Goal: Obtain resource: Obtain resource

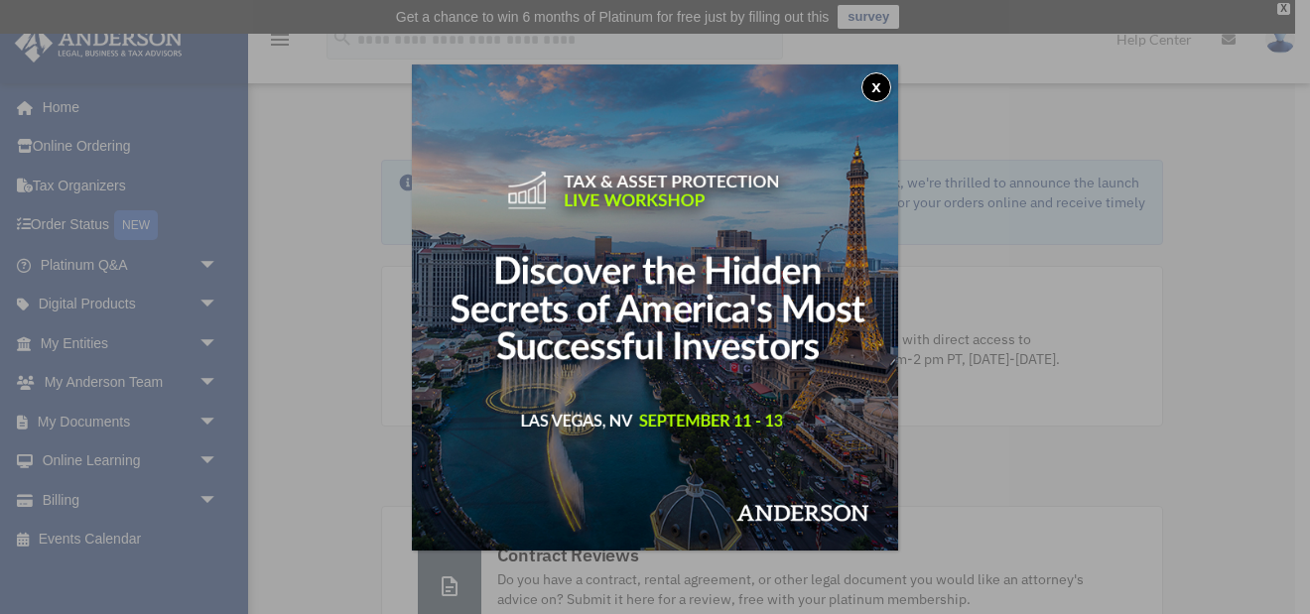
click at [877, 84] on button "x" at bounding box center [876, 87] width 30 height 30
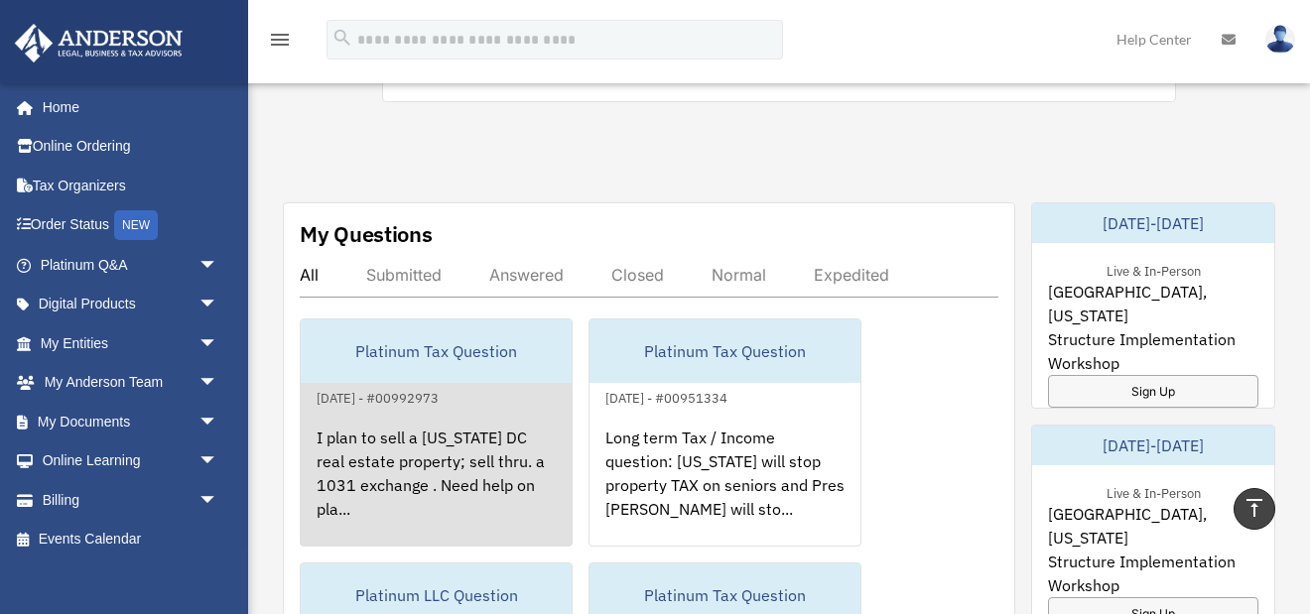
scroll to position [1043, 0]
click at [421, 349] on div "Platinum Tax Question" at bounding box center [436, 353] width 271 height 64
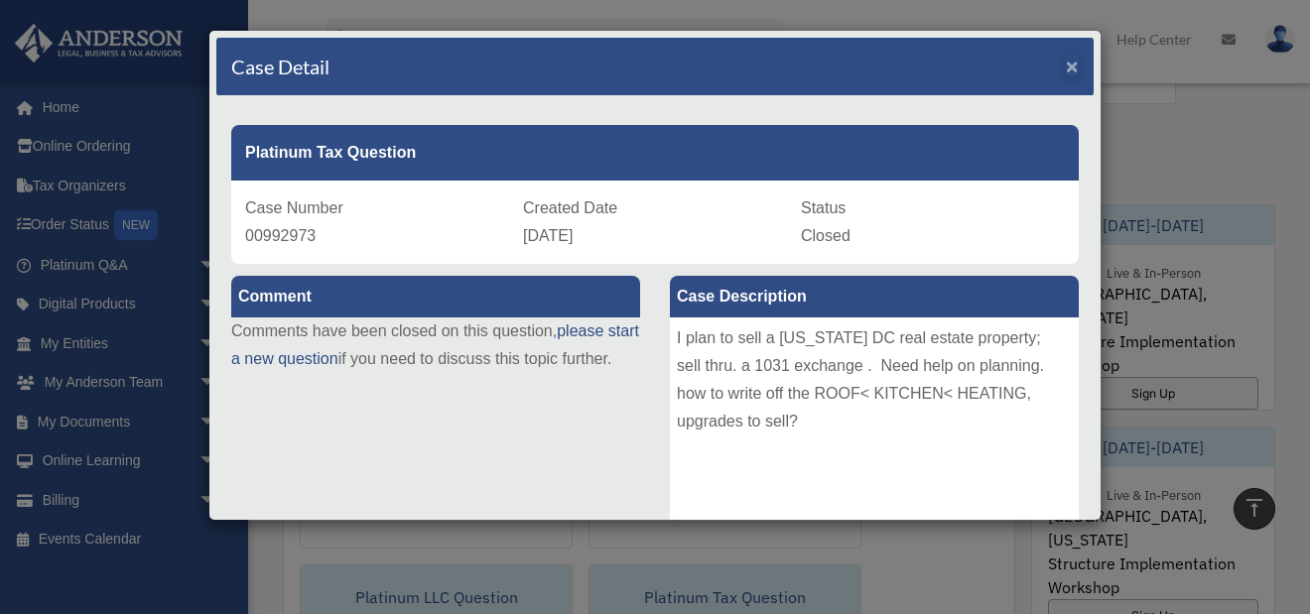
click at [1071, 66] on span "×" at bounding box center [1072, 66] width 13 height 23
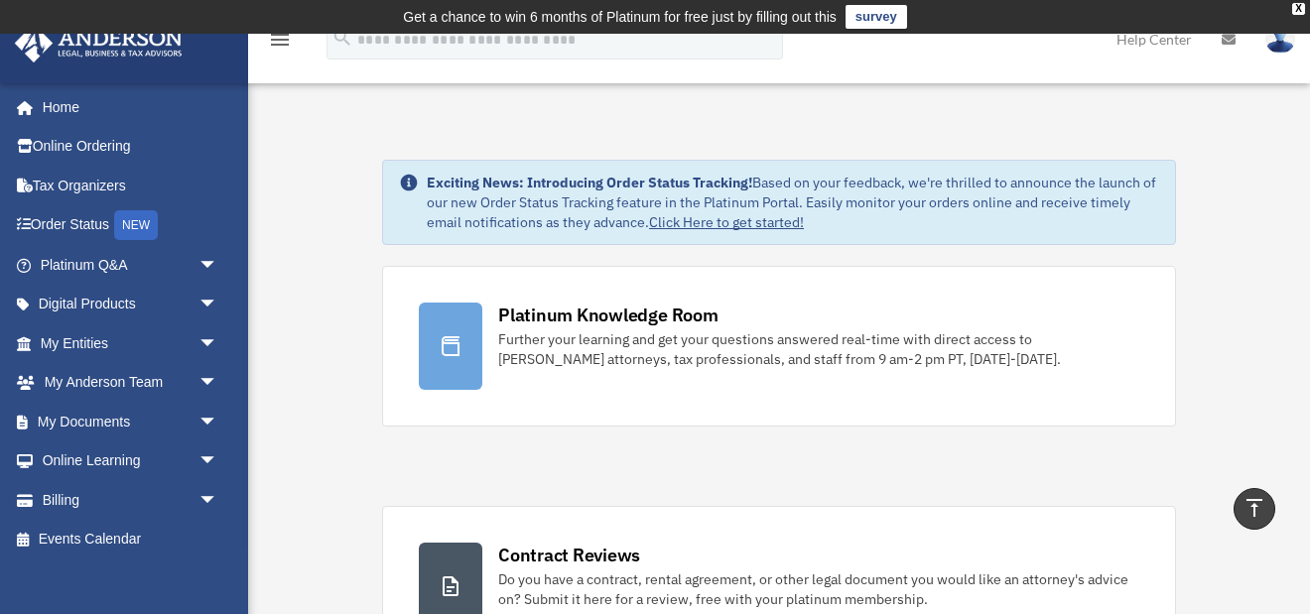
scroll to position [0, 0]
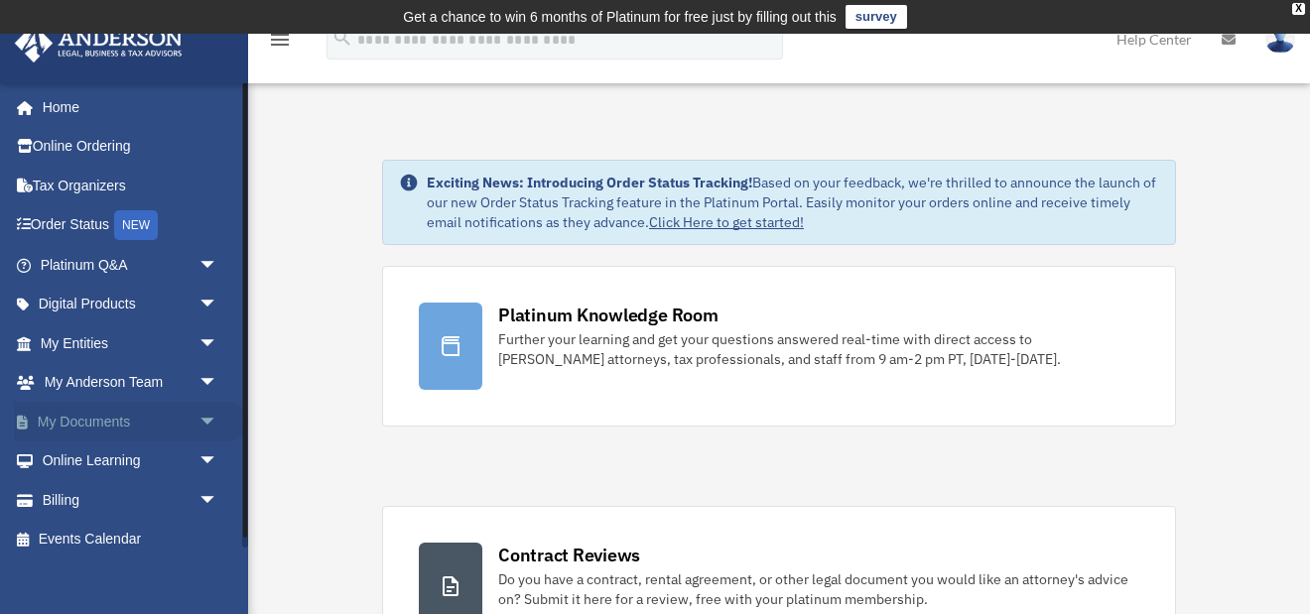
click at [113, 418] on link "My Documents arrow_drop_down" at bounding box center [131, 422] width 234 height 40
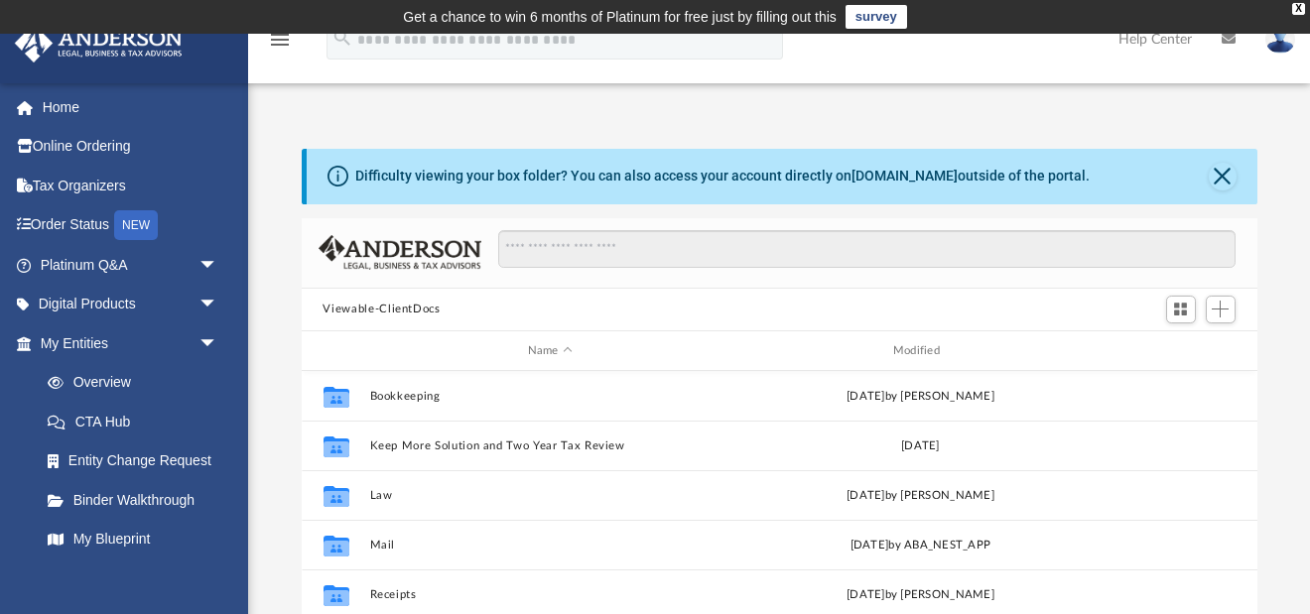
click at [1220, 170] on button "Close" at bounding box center [1223, 177] width 28 height 28
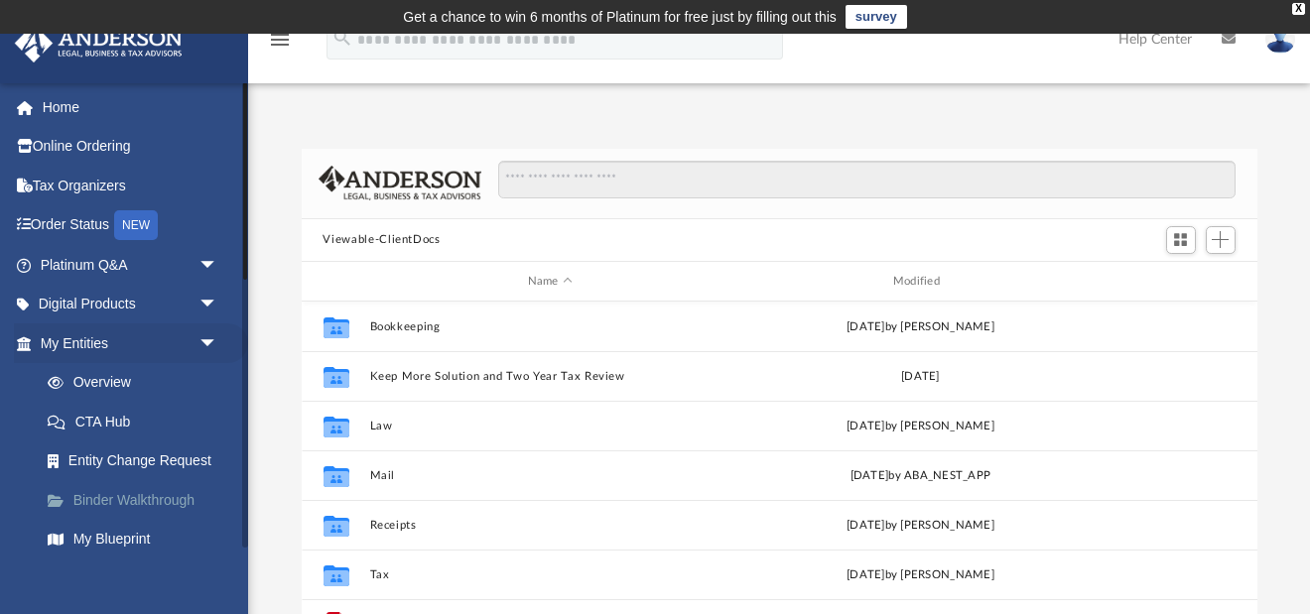
click at [135, 492] on link "Binder Walkthrough" at bounding box center [138, 500] width 220 height 40
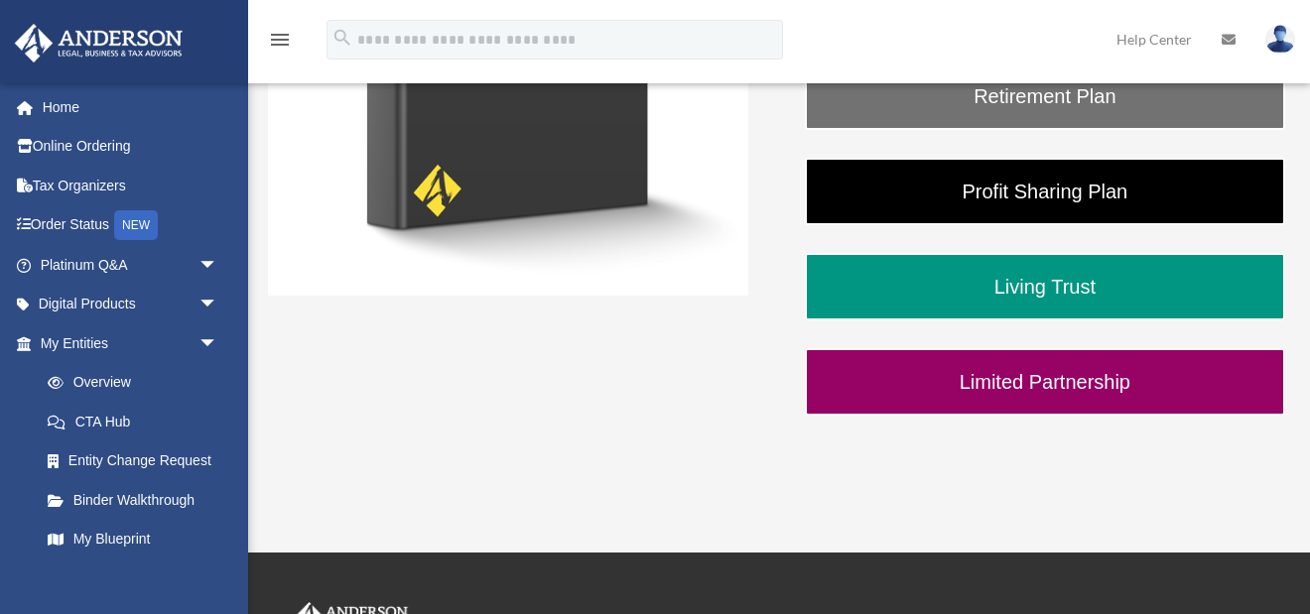
scroll to position [592, 0]
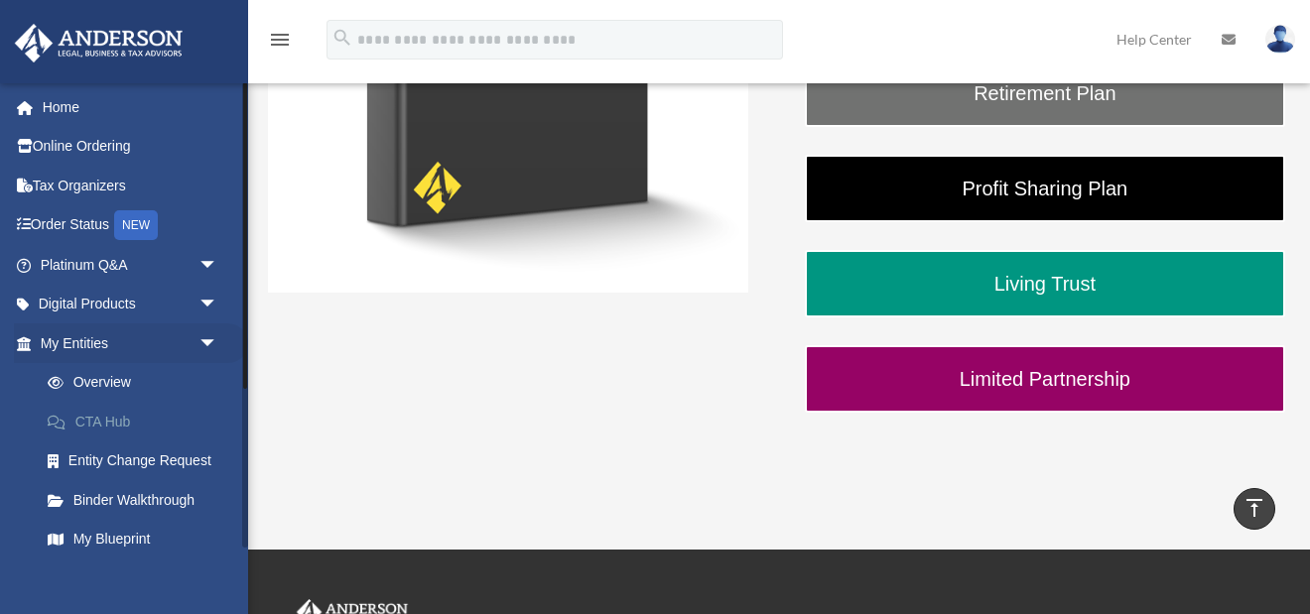
click at [114, 417] on link "CTA Hub" at bounding box center [138, 422] width 220 height 40
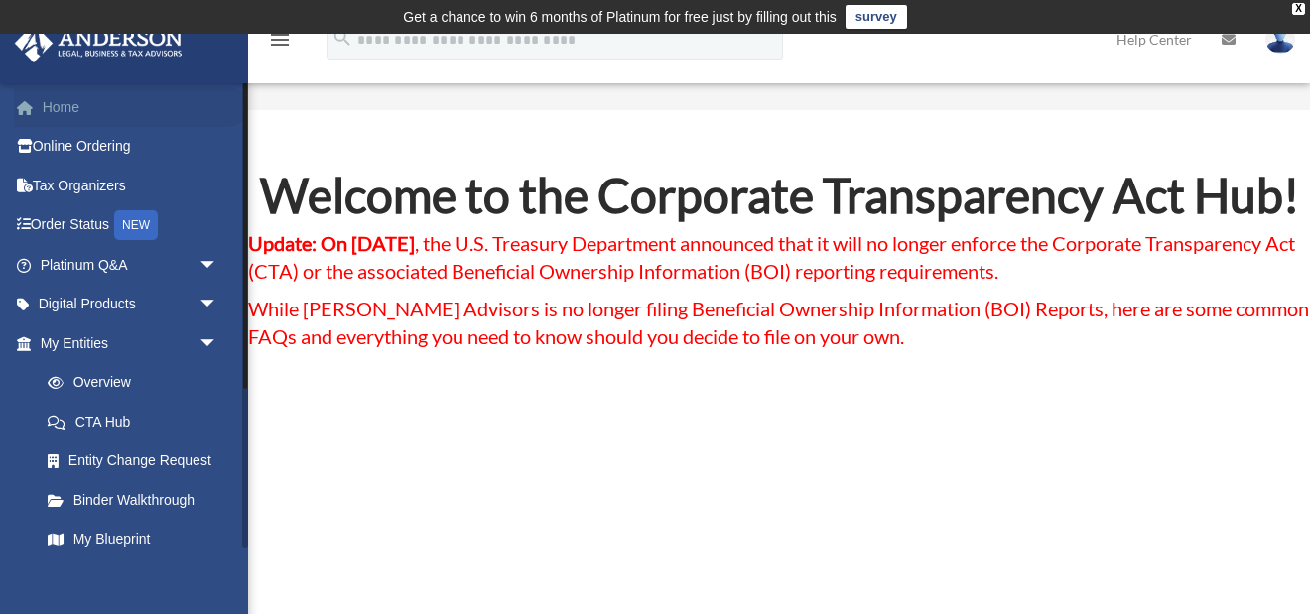
click at [59, 104] on link "Home" at bounding box center [131, 107] width 234 height 40
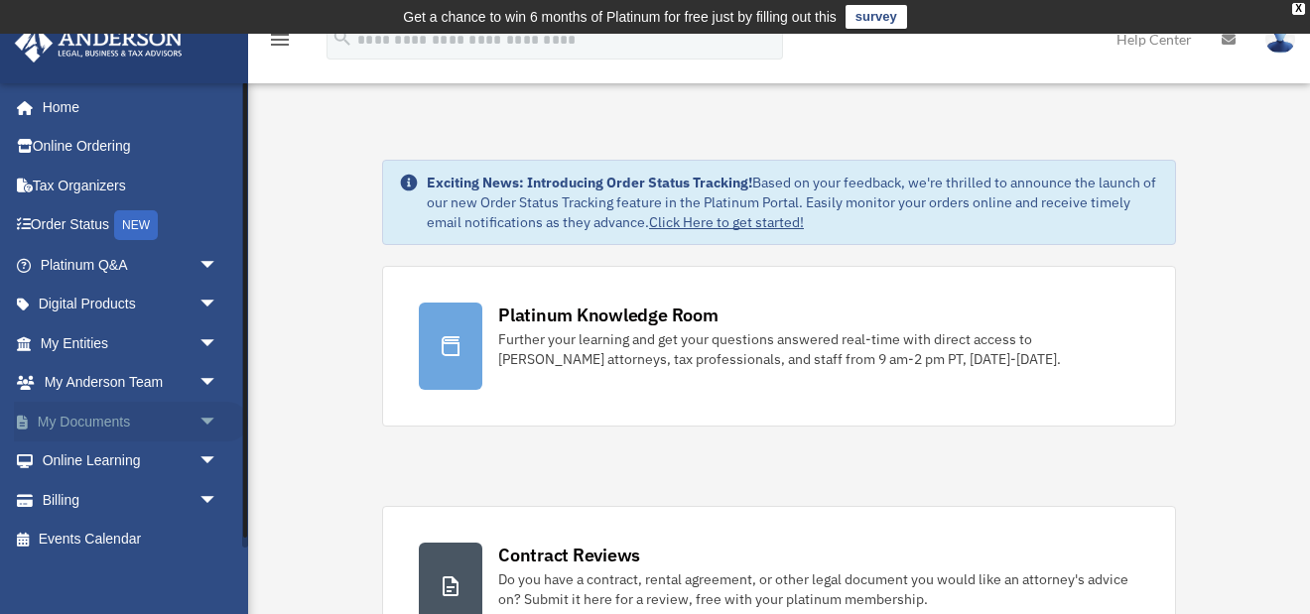
click at [207, 413] on span "arrow_drop_down" at bounding box center [218, 422] width 40 height 41
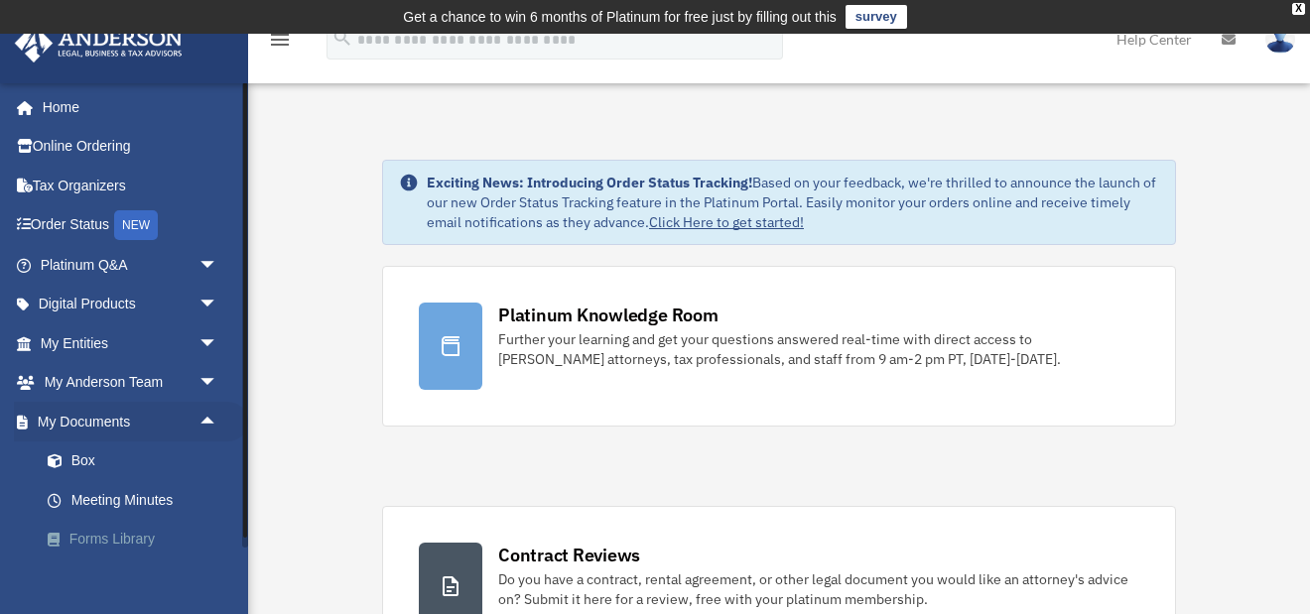
click at [118, 531] on link "Forms Library" at bounding box center [138, 540] width 220 height 40
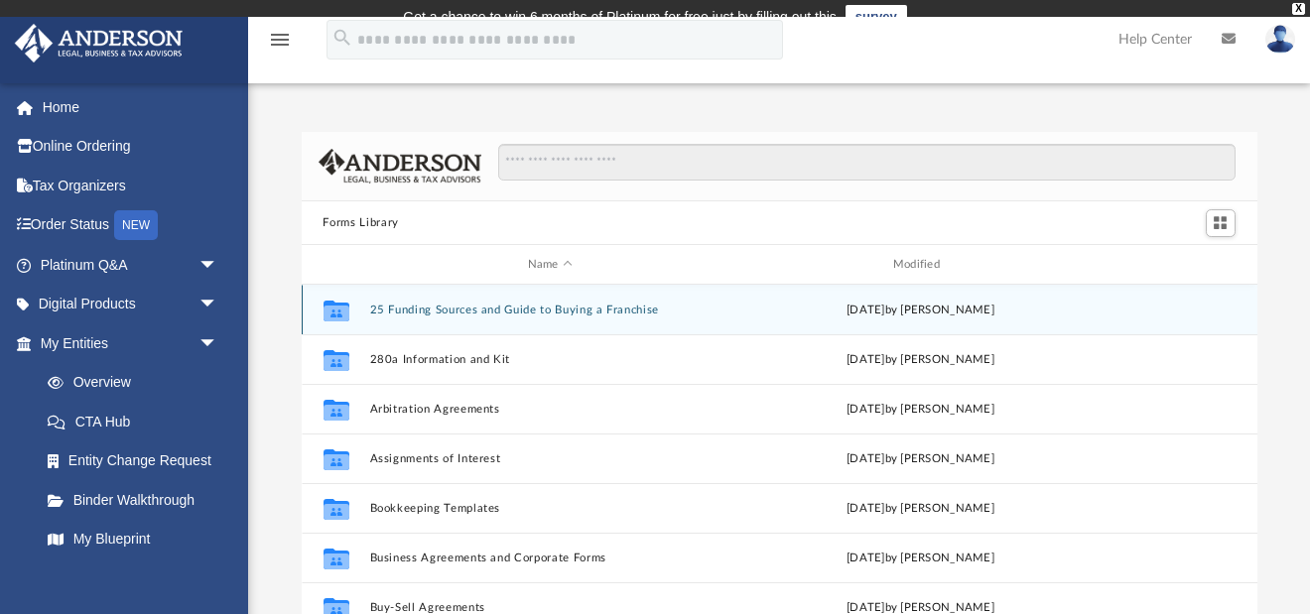
scroll to position [451, 956]
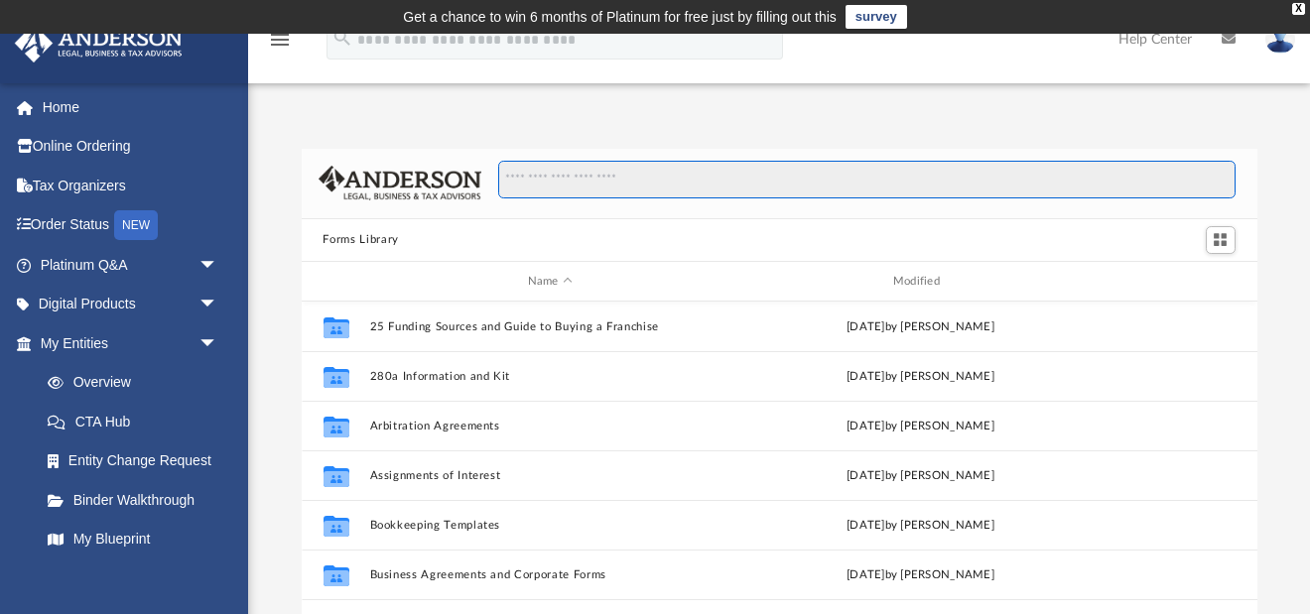
click at [580, 179] on input "Search files and folders" at bounding box center [866, 180] width 736 height 38
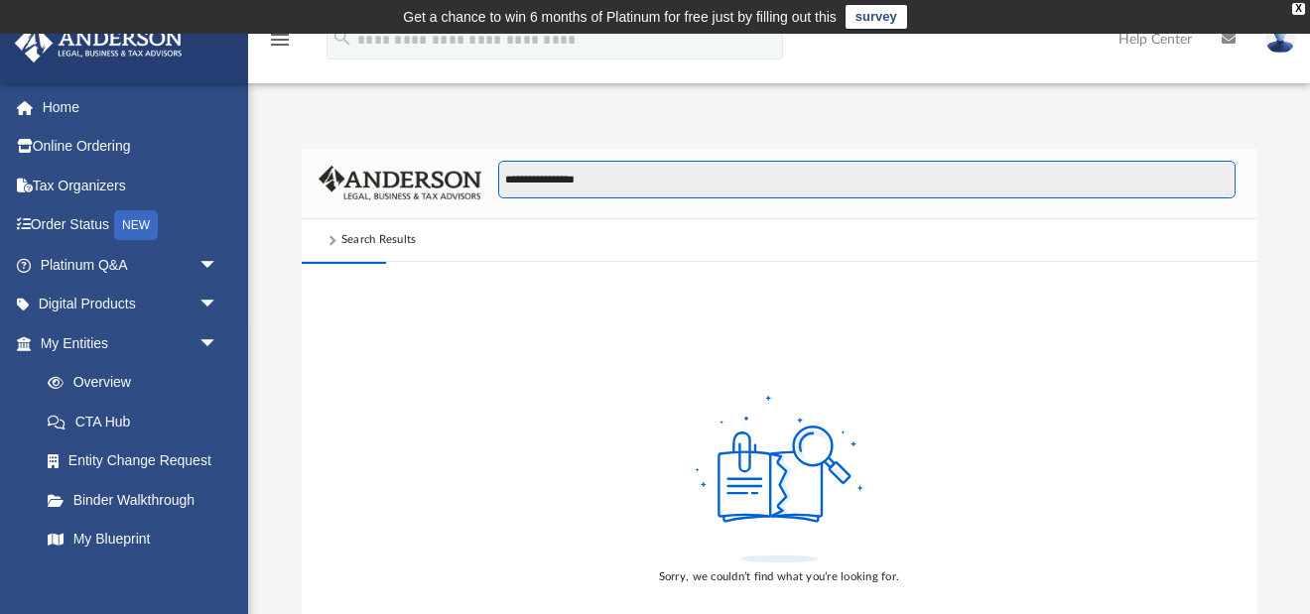
type input "**********"
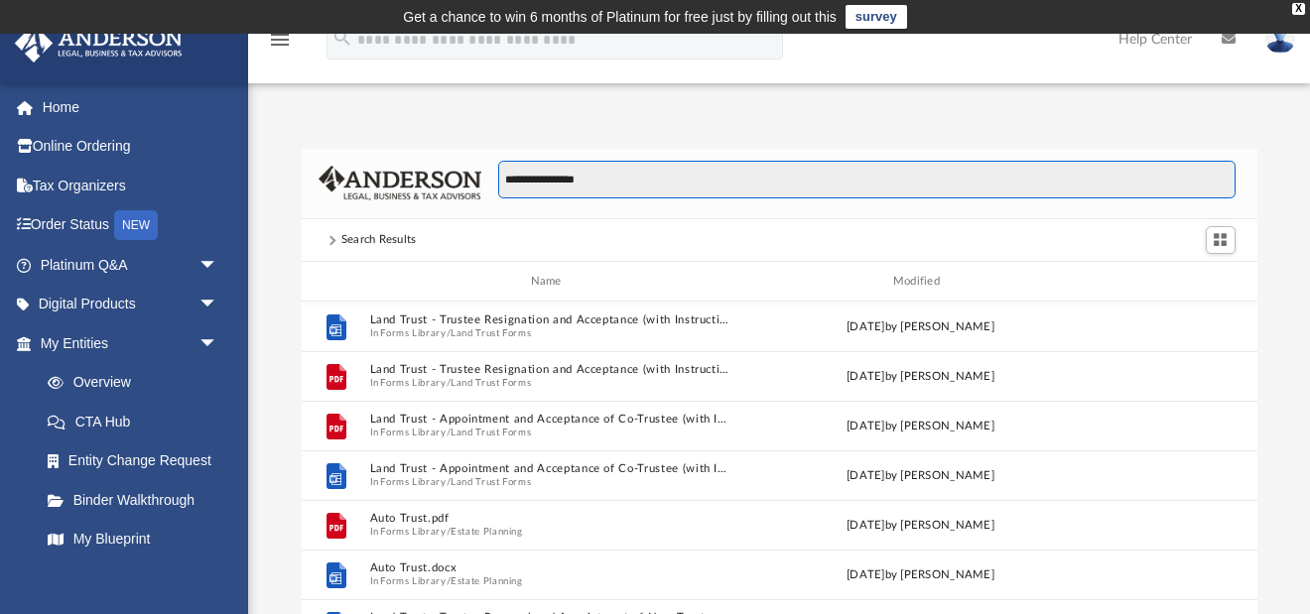
scroll to position [390, 956]
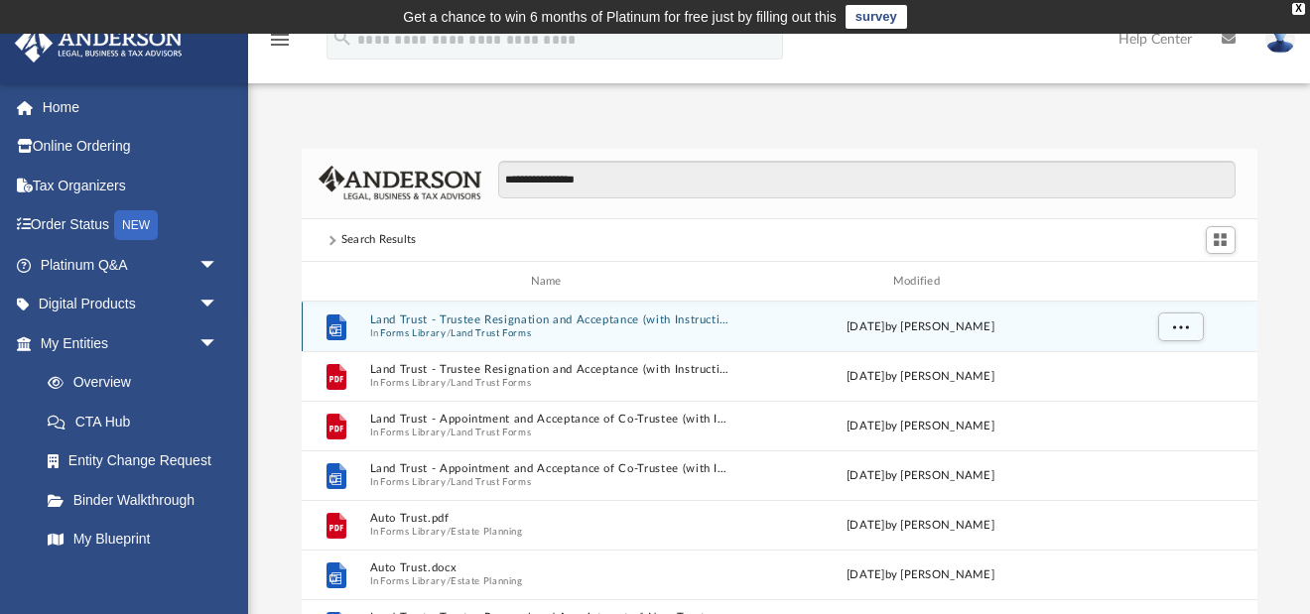
click at [500, 327] on button "Land Trust Forms" at bounding box center [490, 333] width 80 height 13
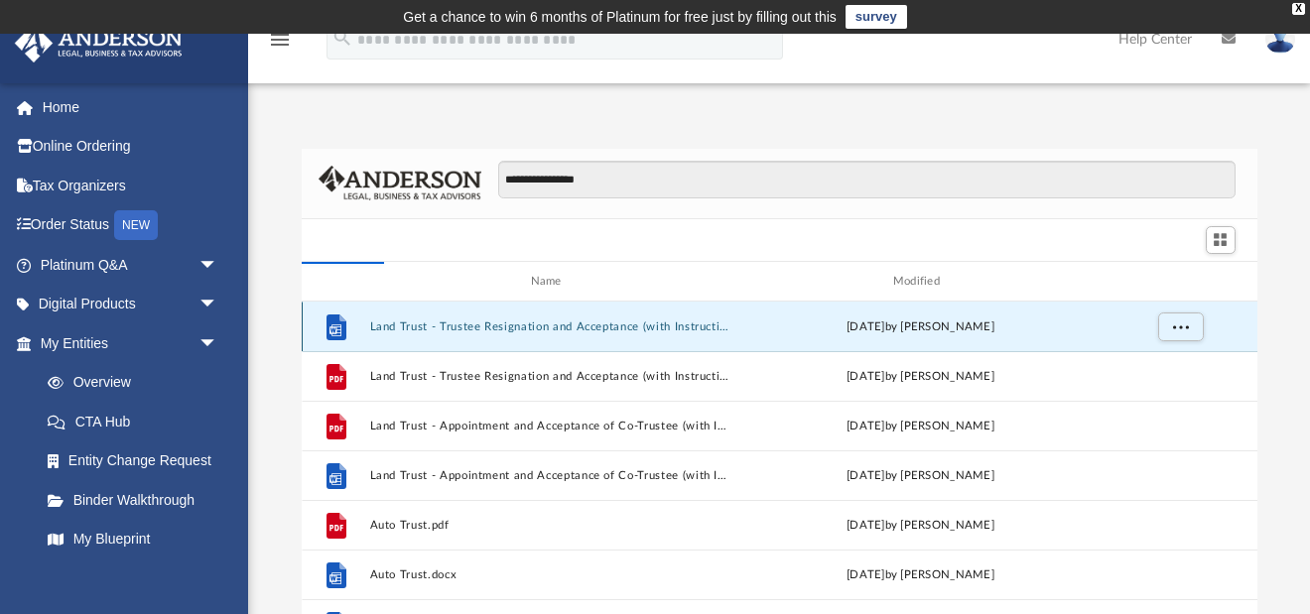
click at [500, 326] on button "Land Trust - Trustee Resignation and Acceptance (with Instructions).docx" at bounding box center [549, 327] width 361 height 13
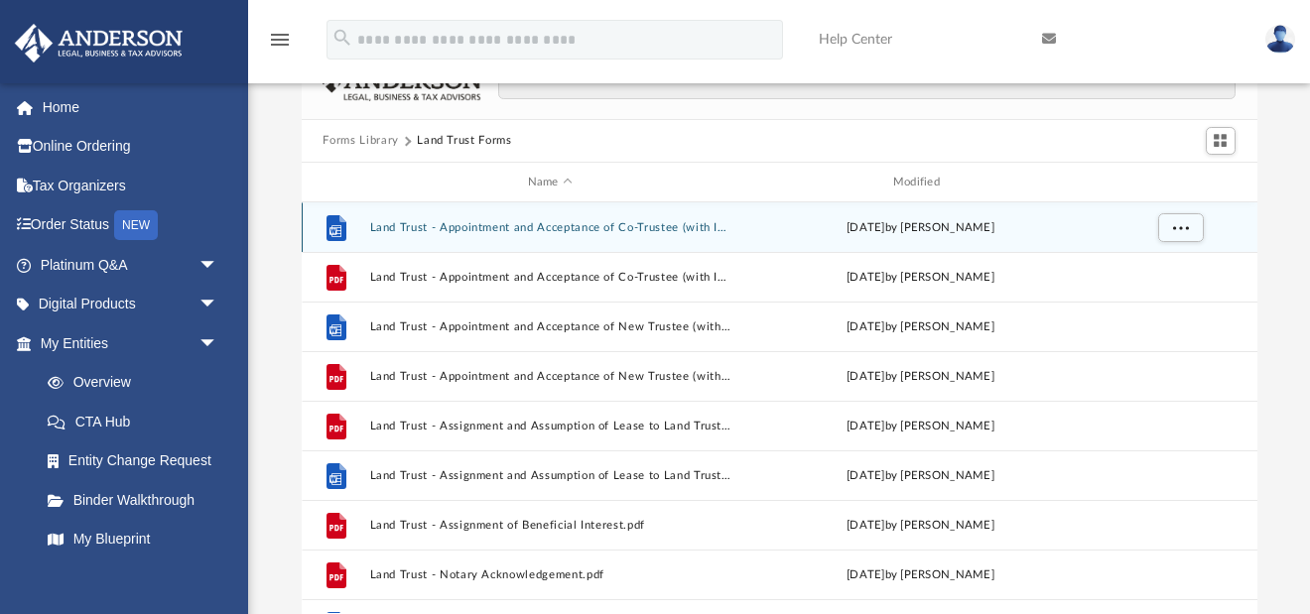
scroll to position [1, 1]
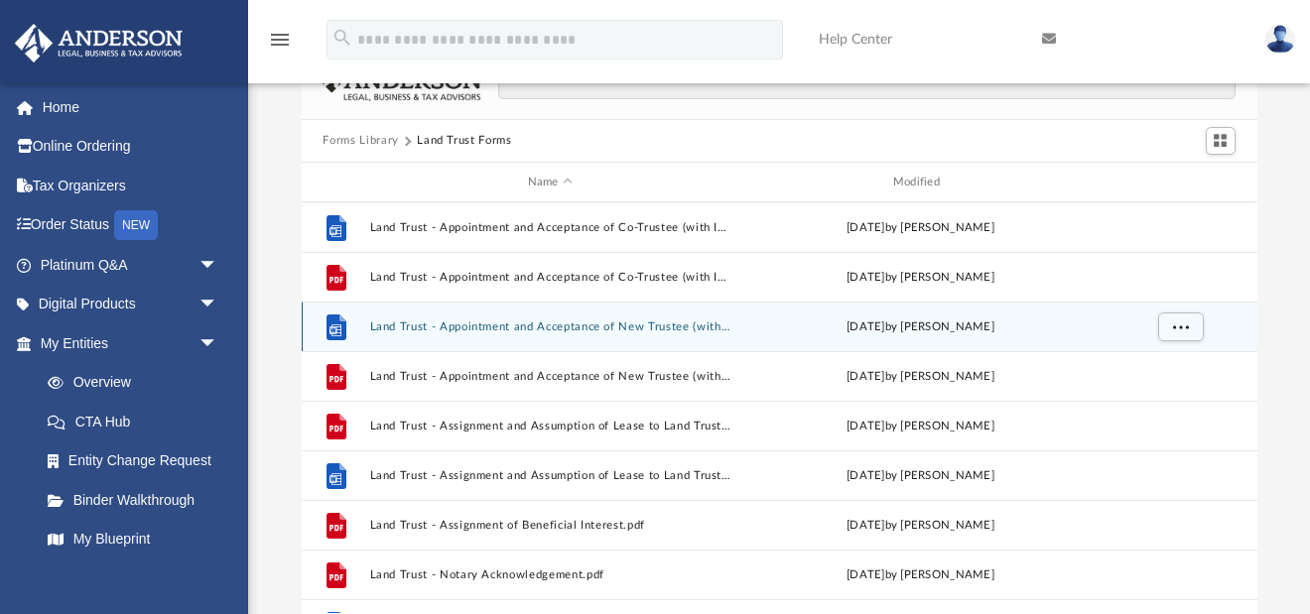
click at [546, 326] on button "Land Trust - Appointment and Acceptance of New Trustee (with Instructions).docx" at bounding box center [549, 327] width 361 height 13
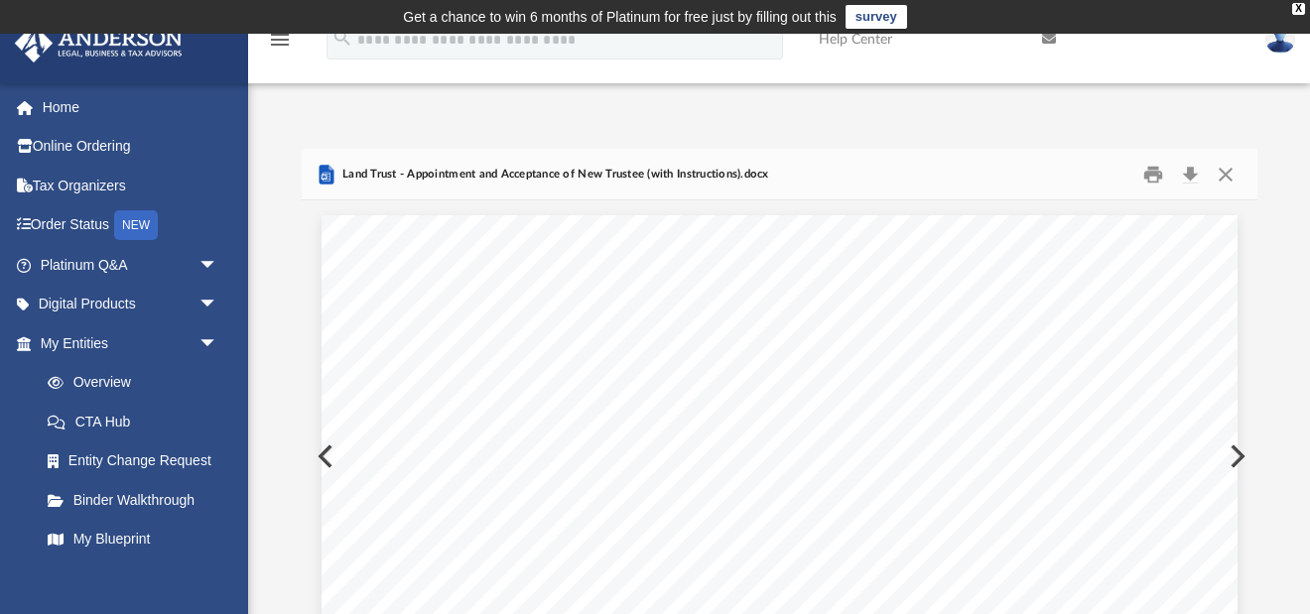
scroll to position [0, 0]
click at [1152, 173] on button "Print" at bounding box center [1153, 174] width 40 height 31
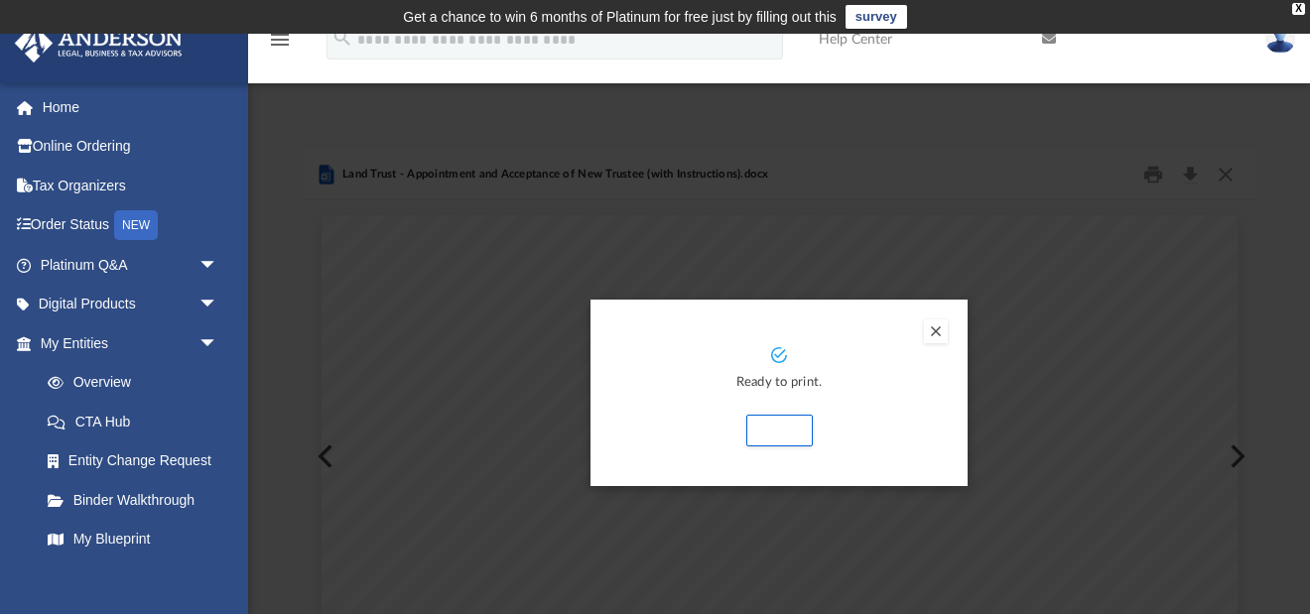
drag, startPoint x: 776, startPoint y: 430, endPoint x: 776, endPoint y: 402, distance: 27.8
click at [776, 430] on button "Print" at bounding box center [779, 431] width 66 height 32
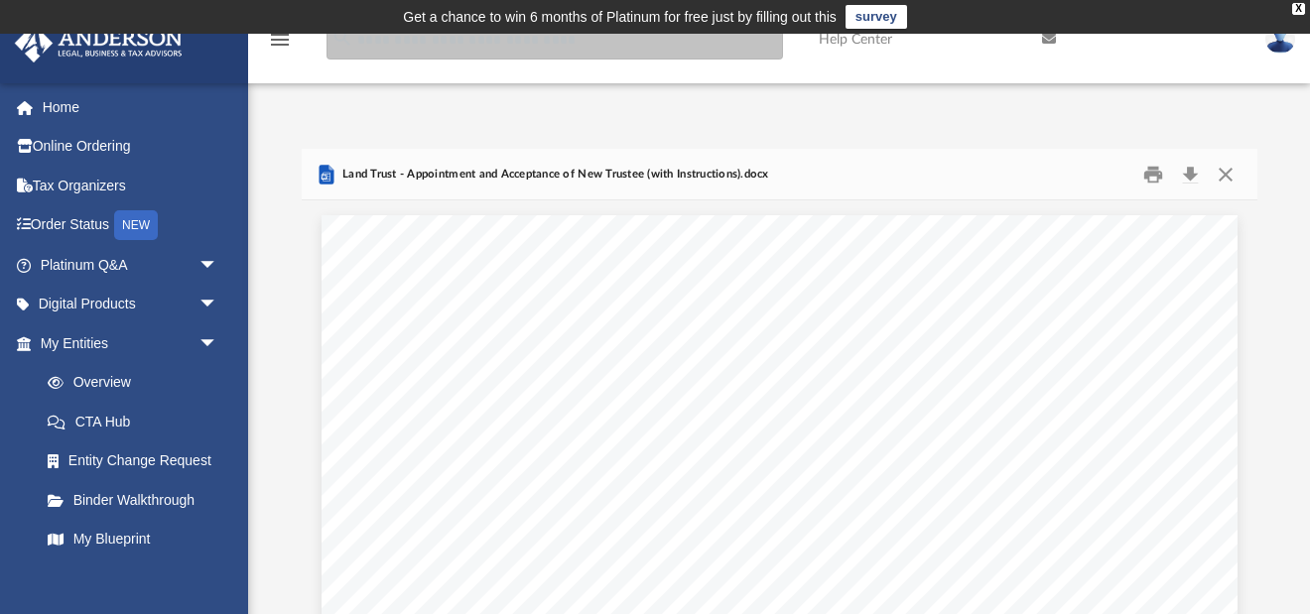
click at [549, 47] on input "search" at bounding box center [554, 40] width 456 height 40
type input "**********"
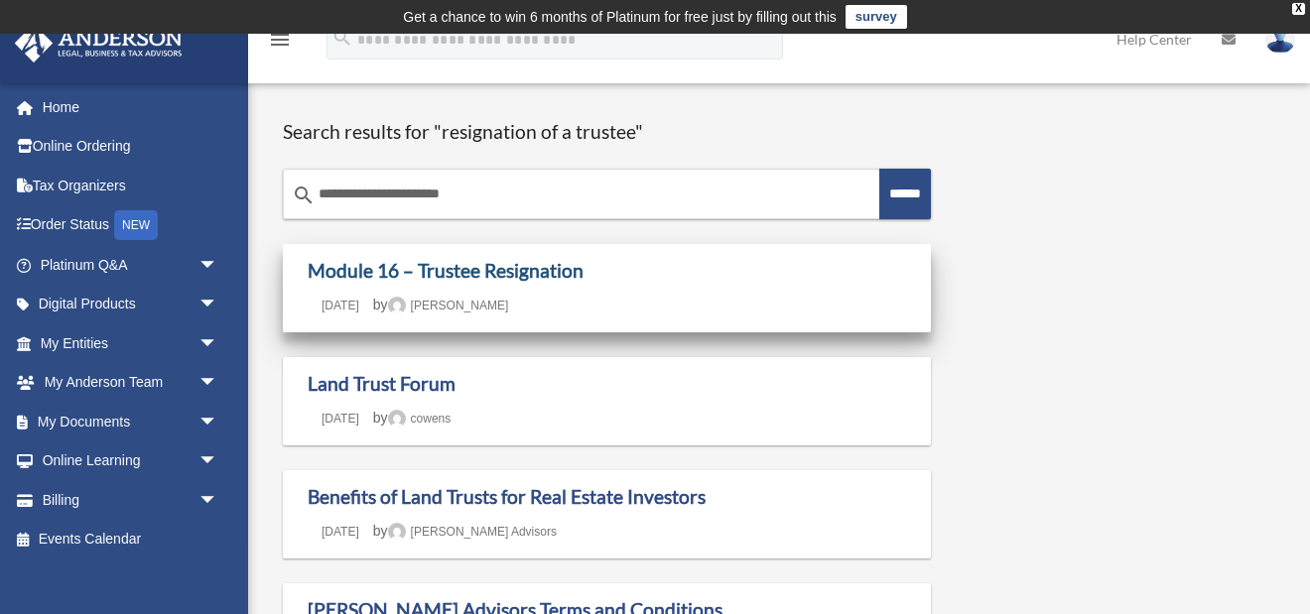
click at [560, 272] on link "Module 16 – Trustee Resignation" at bounding box center [446, 270] width 276 height 23
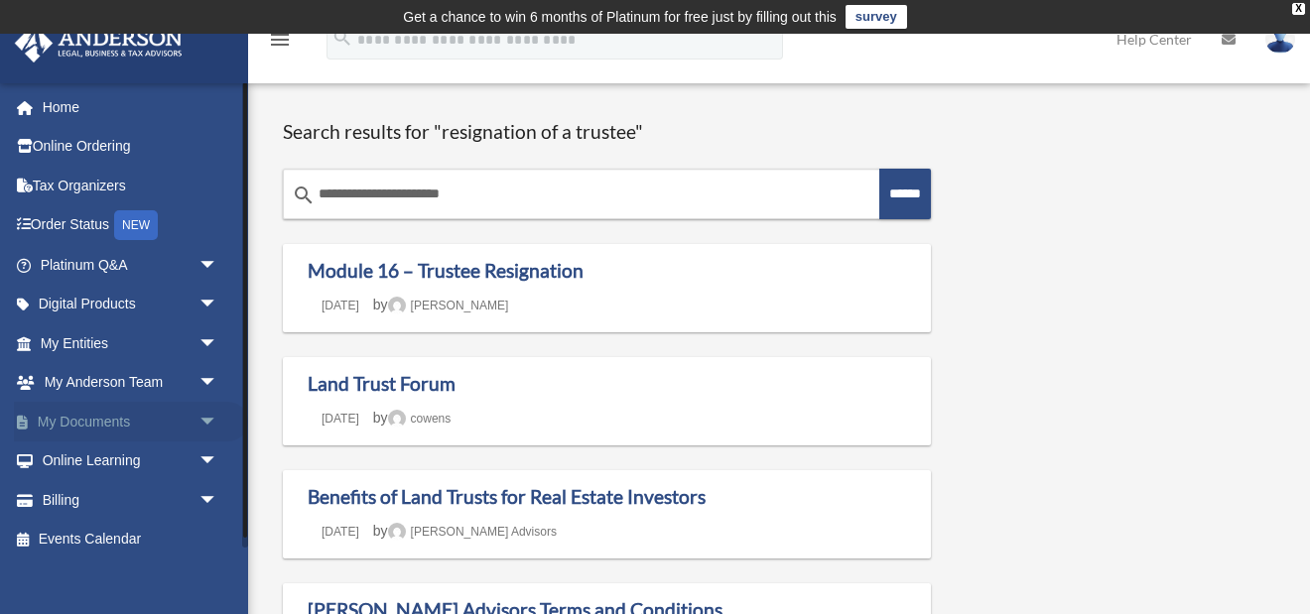
click at [205, 414] on span "arrow_drop_down" at bounding box center [218, 422] width 40 height 41
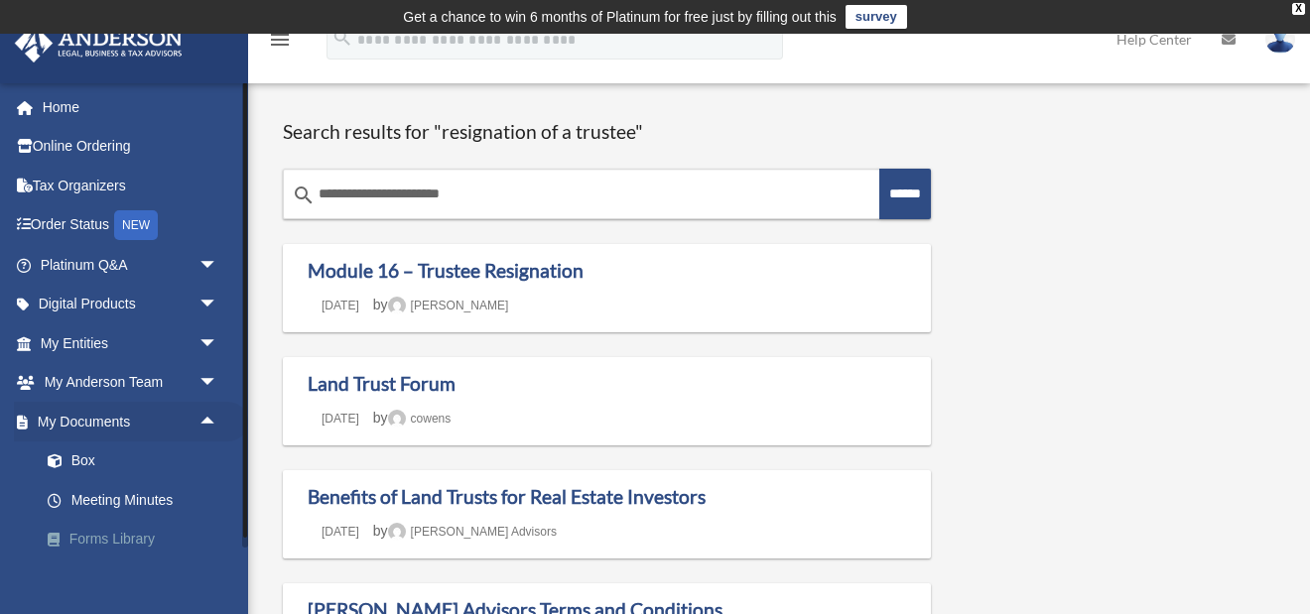
click at [142, 533] on link "Forms Library" at bounding box center [138, 540] width 220 height 40
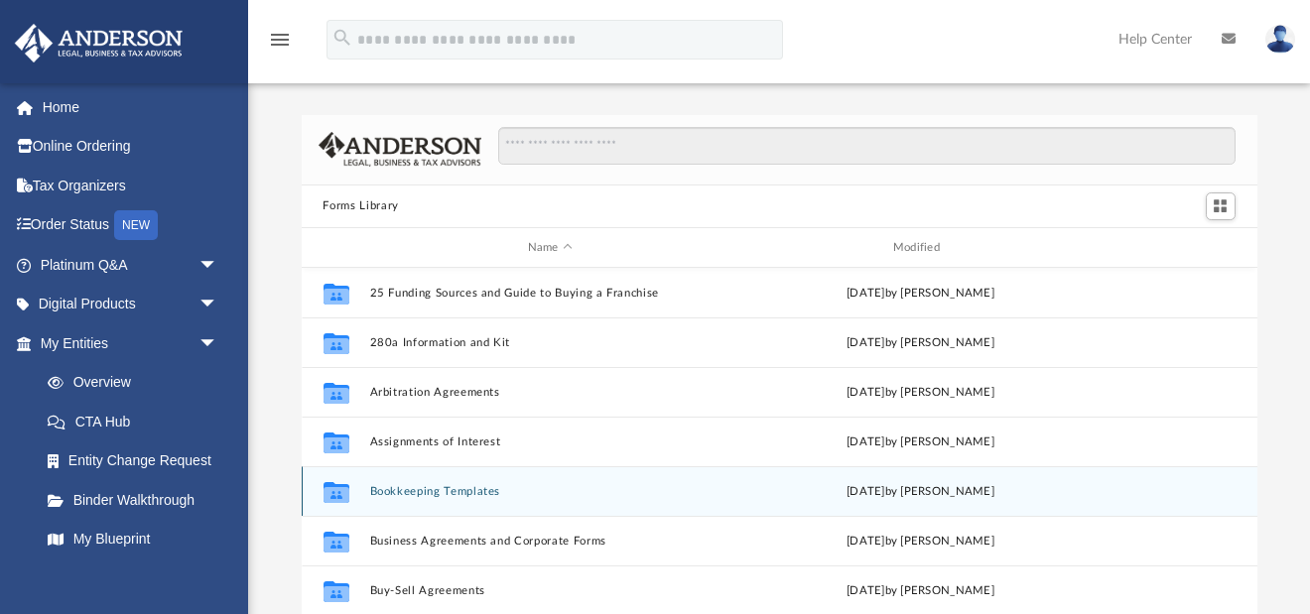
scroll to position [451, 956]
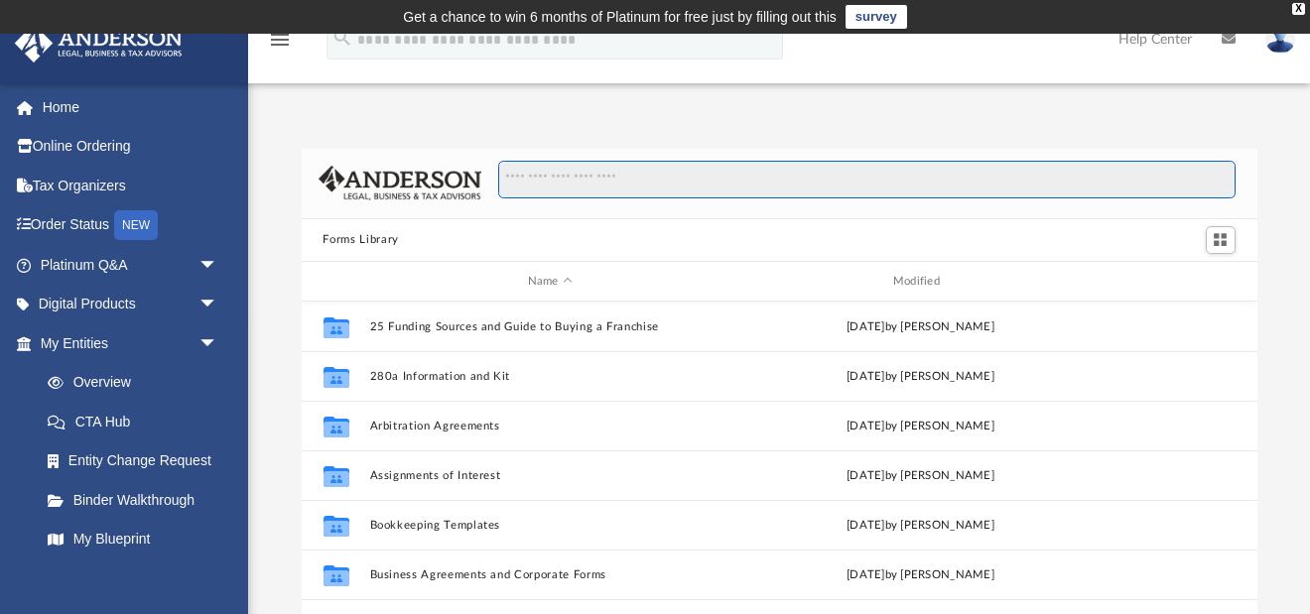
click at [633, 180] on input "Search files and folders" at bounding box center [866, 180] width 736 height 38
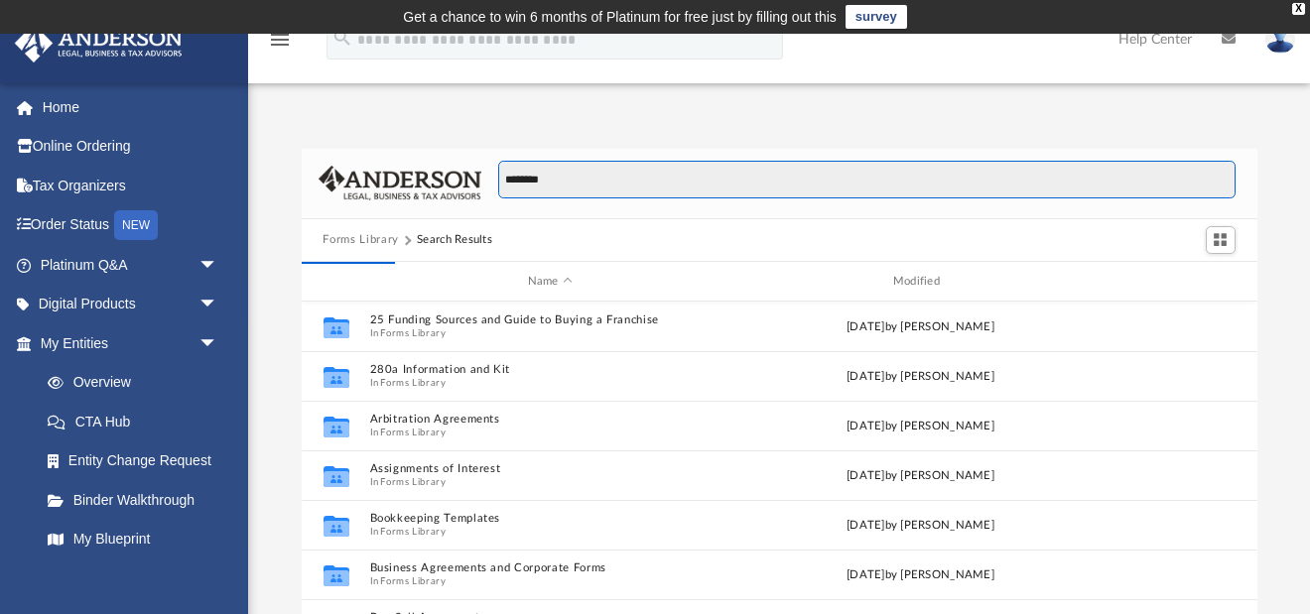
scroll to position [390, 956]
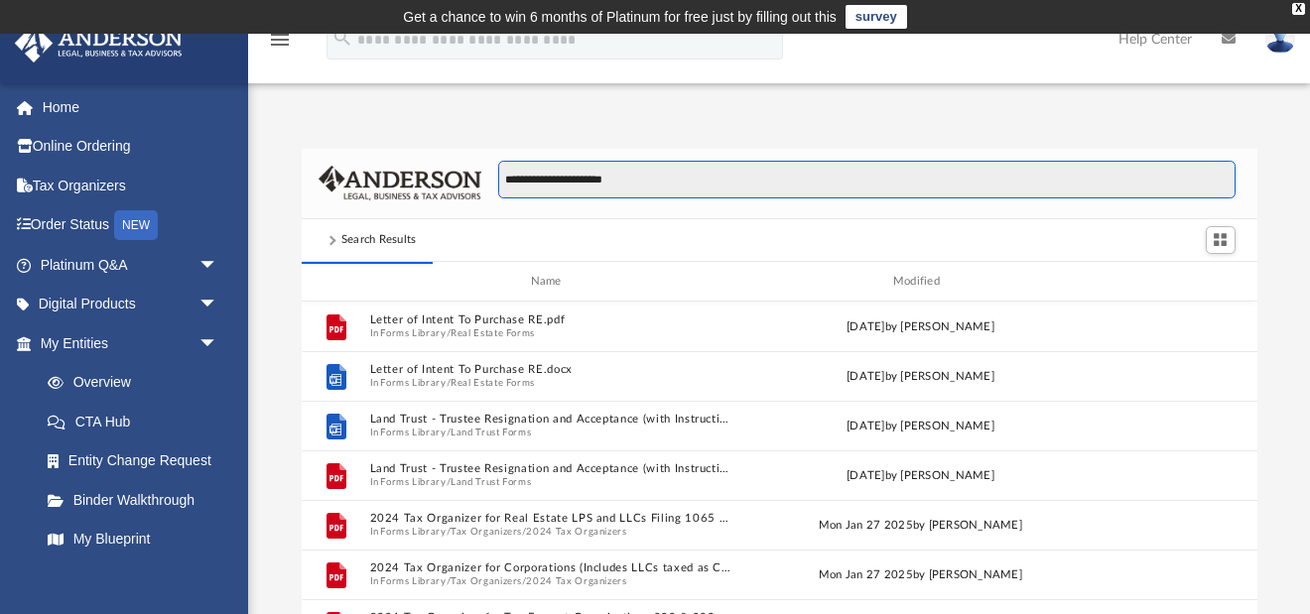
type input "**********"
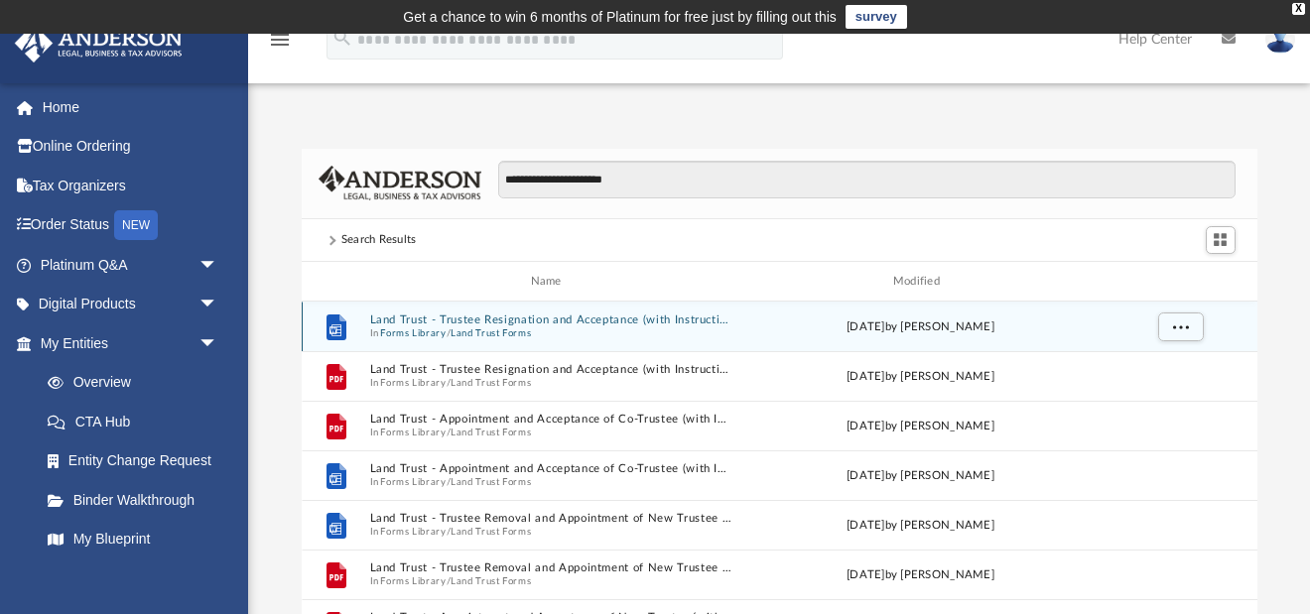
click at [532, 325] on button "Land Trust - Trustee Resignation and Acceptance (with Instructions).docx" at bounding box center [549, 321] width 361 height 13
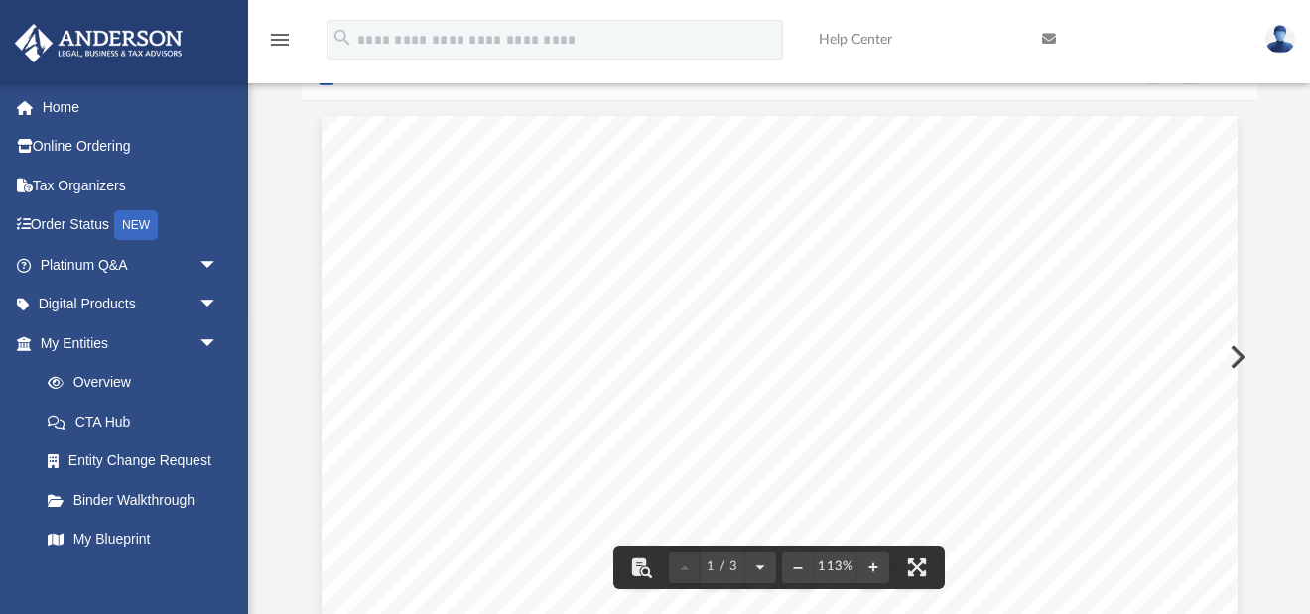
scroll to position [0, 0]
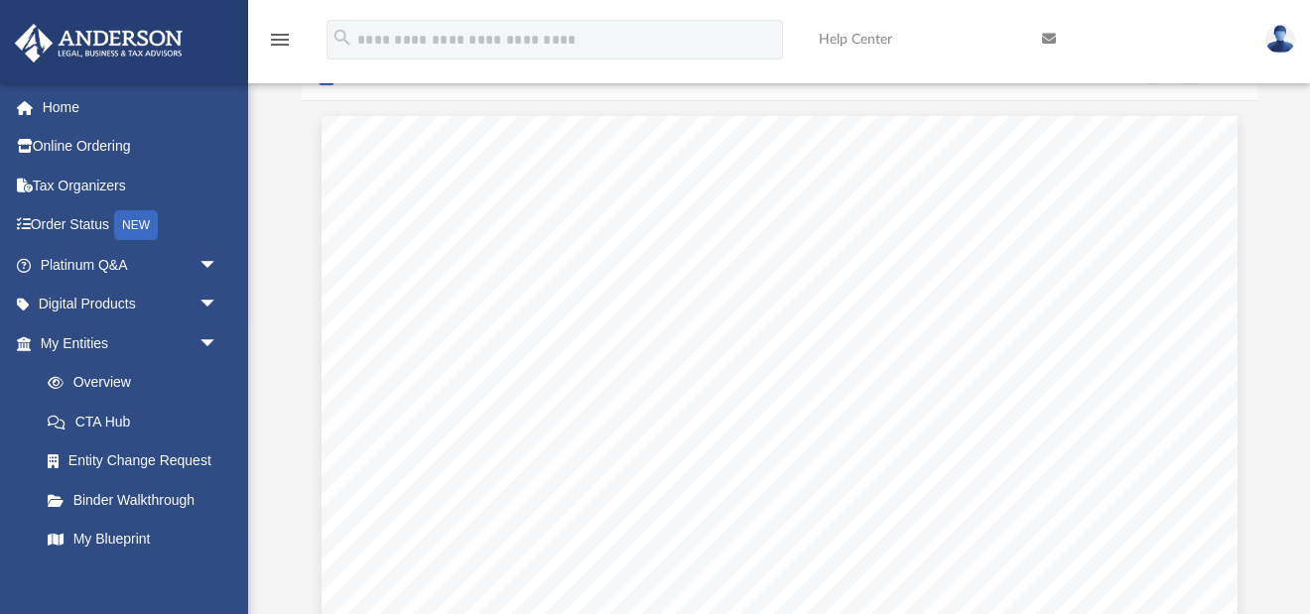
click at [1047, 38] on icon at bounding box center [1049, 39] width 14 height 14
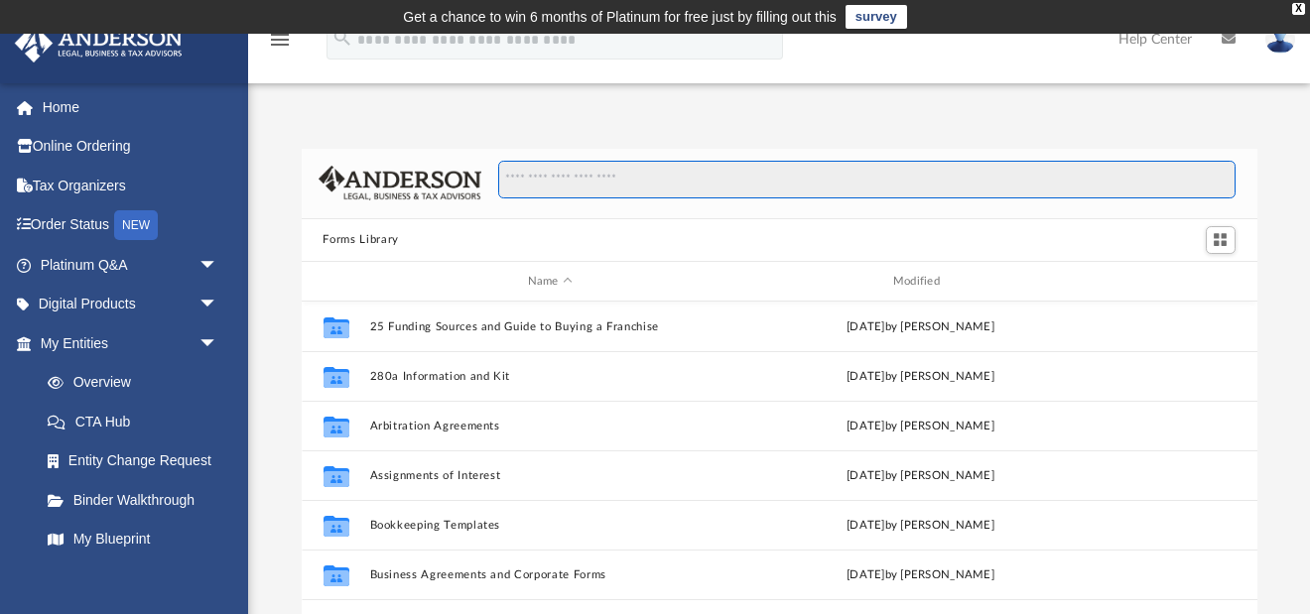
click at [653, 184] on input "Search files and folders" at bounding box center [866, 180] width 736 height 38
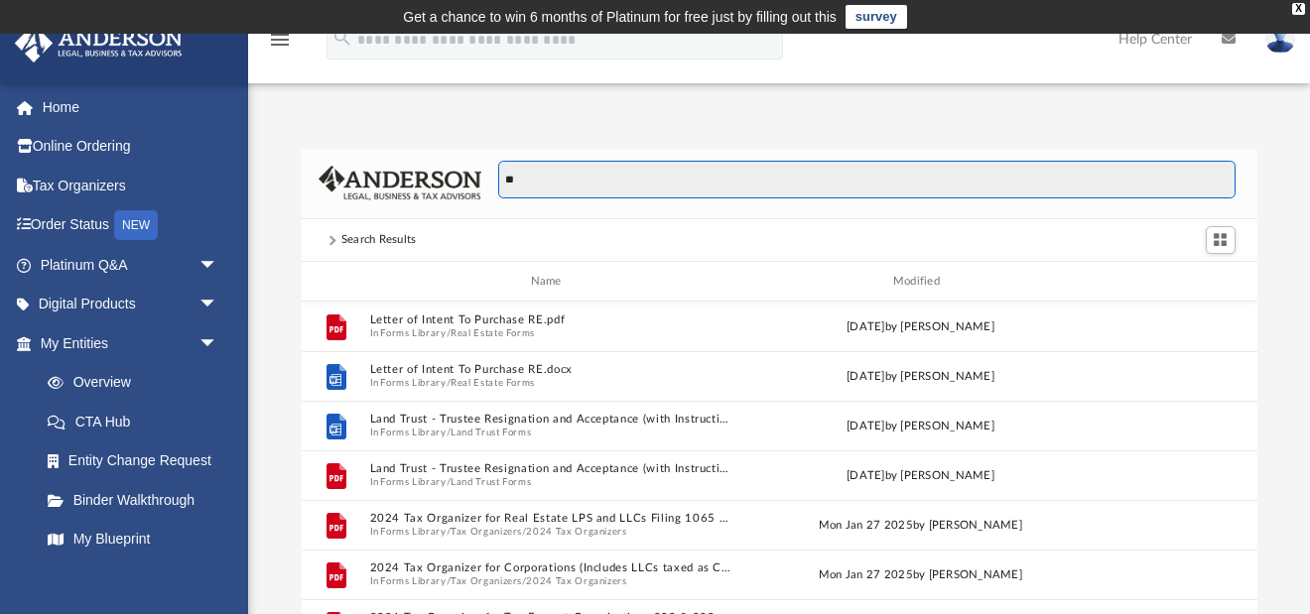
scroll to position [390, 956]
type input "**********"
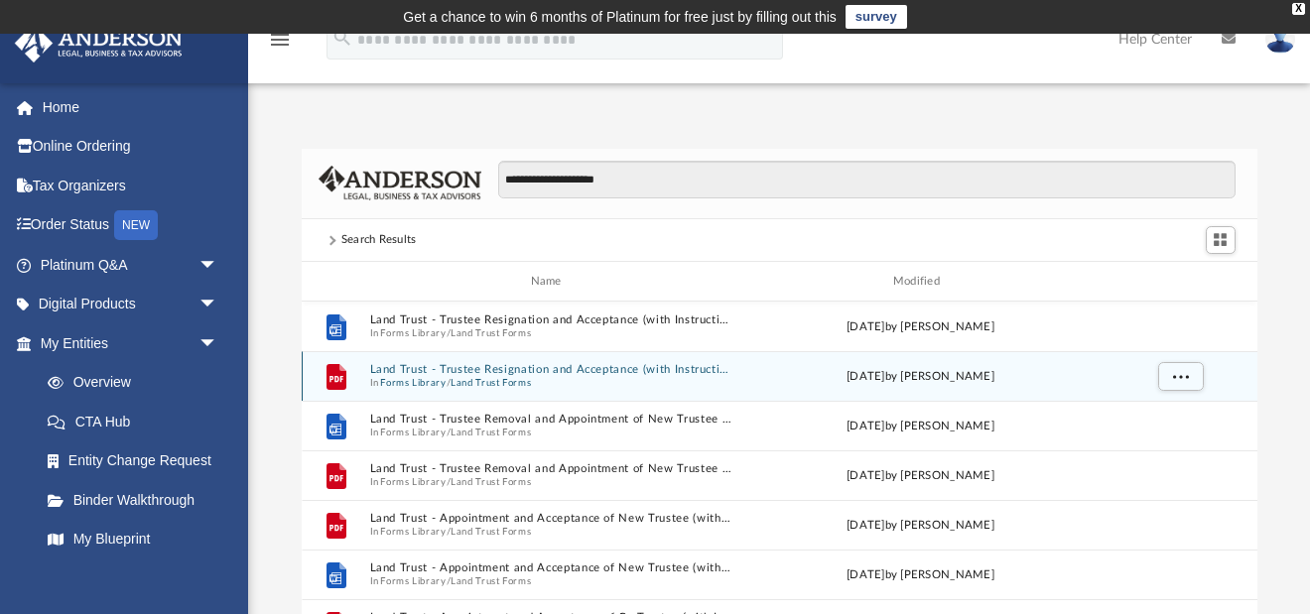
click at [600, 372] on button "Land Trust - Trustee Resignation and Acceptance (with Instructions).pdf" at bounding box center [549, 370] width 361 height 13
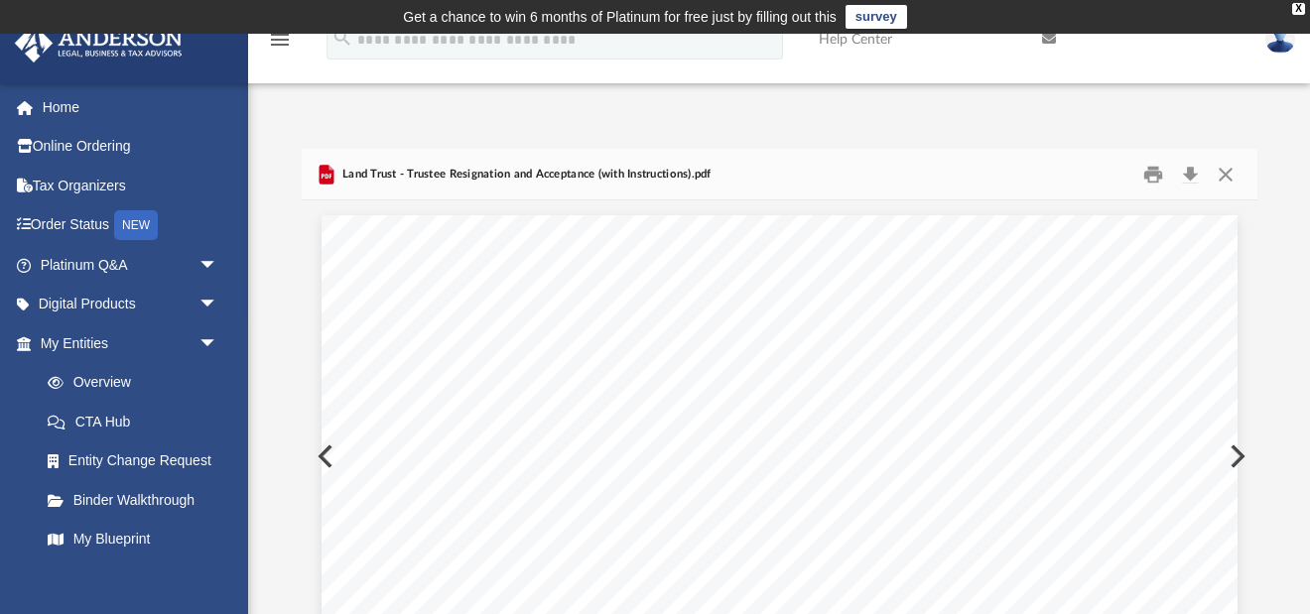
scroll to position [0, 0]
click at [1156, 173] on button "Print" at bounding box center [1153, 174] width 40 height 31
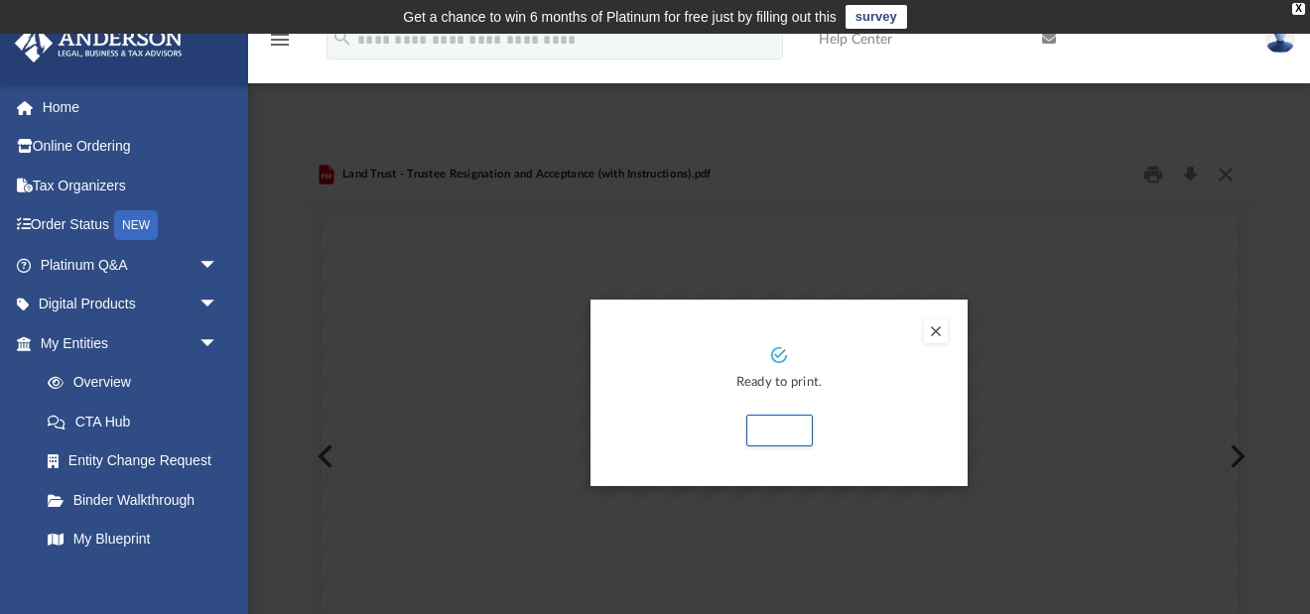
drag, startPoint x: 778, startPoint y: 429, endPoint x: 778, endPoint y: 401, distance: 27.8
click at [778, 429] on button "Print" at bounding box center [779, 431] width 66 height 32
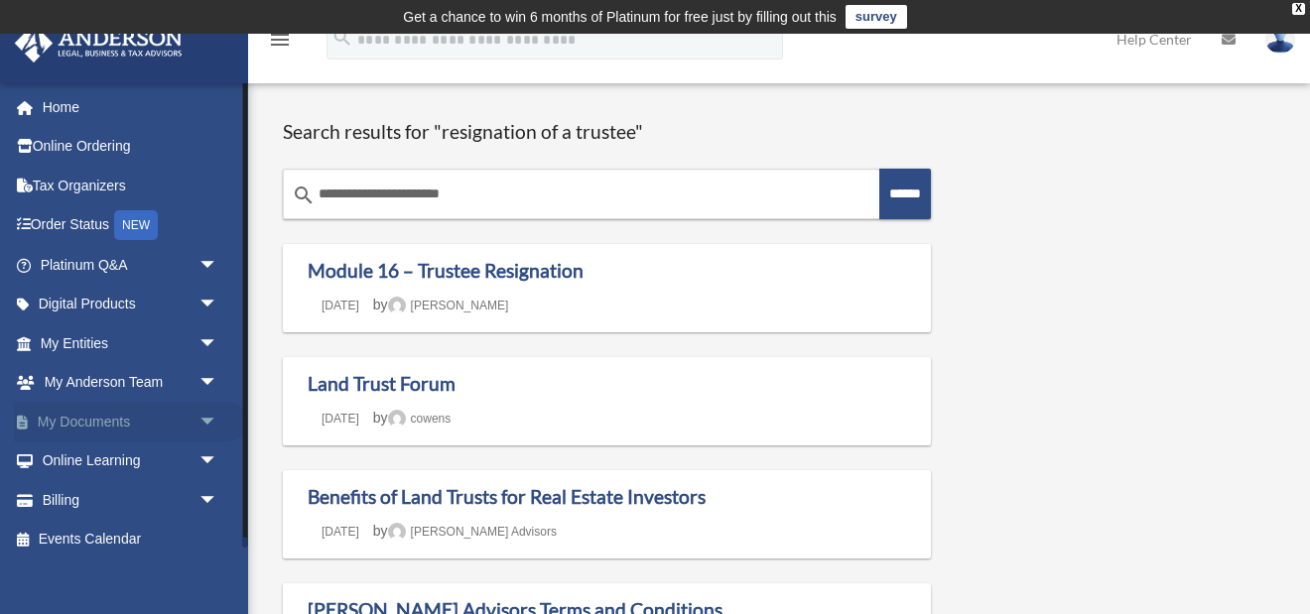
click at [114, 420] on link "My Documents arrow_drop_down" at bounding box center [131, 422] width 234 height 40
click at [209, 416] on span "arrow_drop_down" at bounding box center [218, 422] width 40 height 41
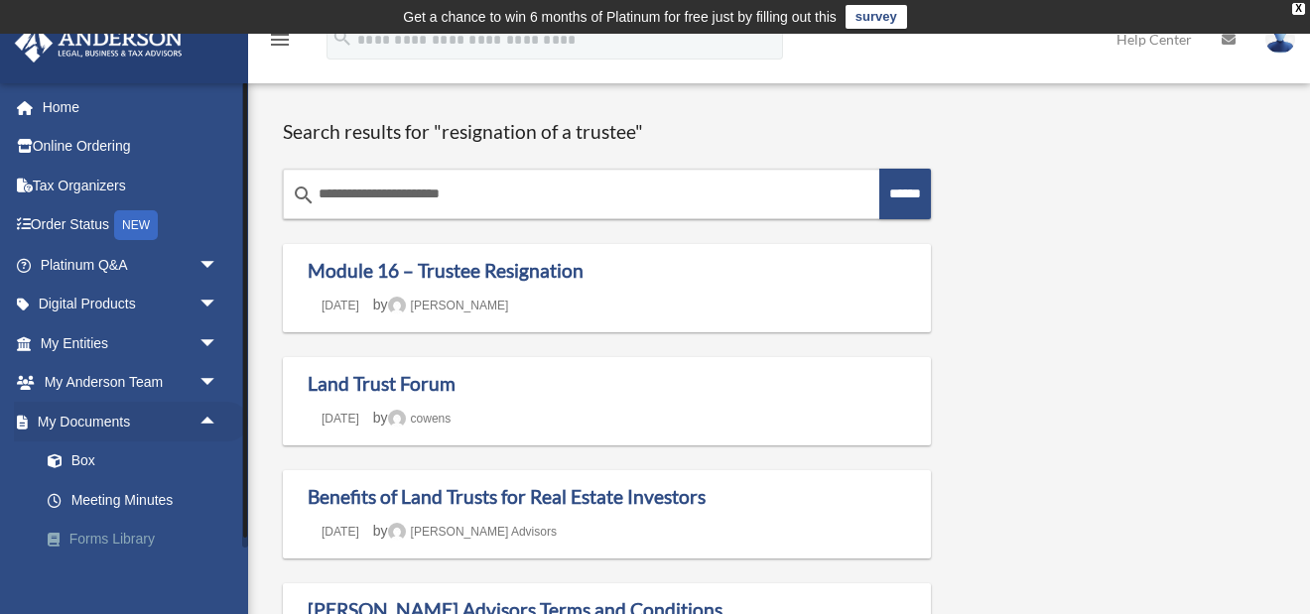
click at [136, 533] on link "Forms Library" at bounding box center [138, 540] width 220 height 40
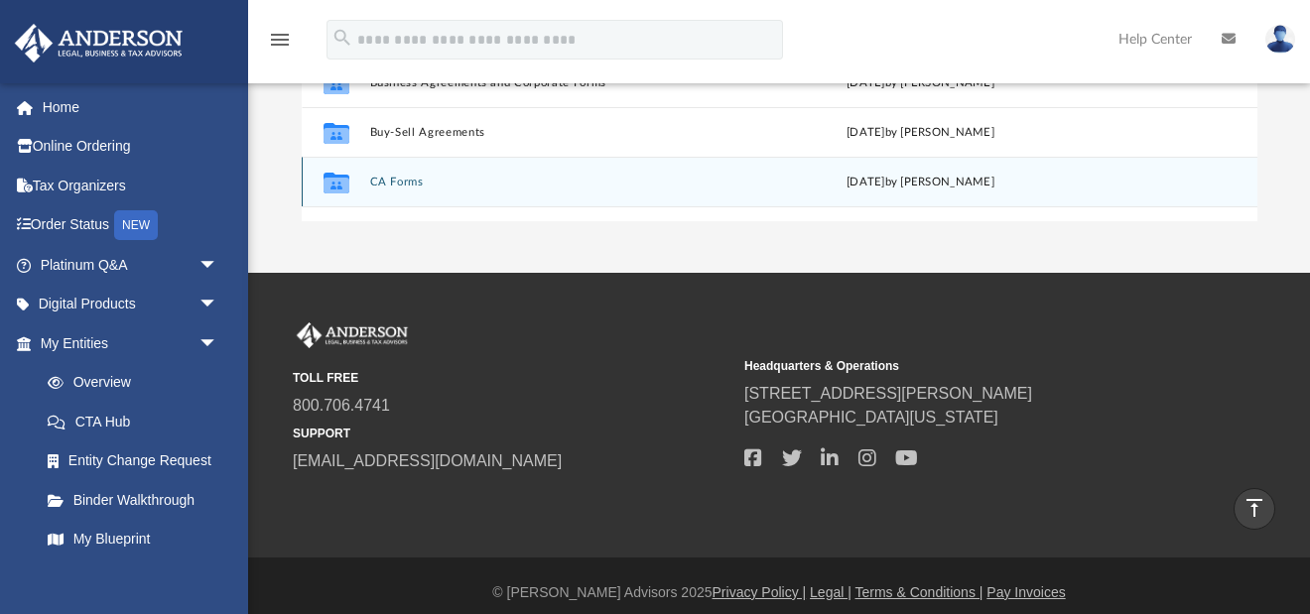
scroll to position [506, 0]
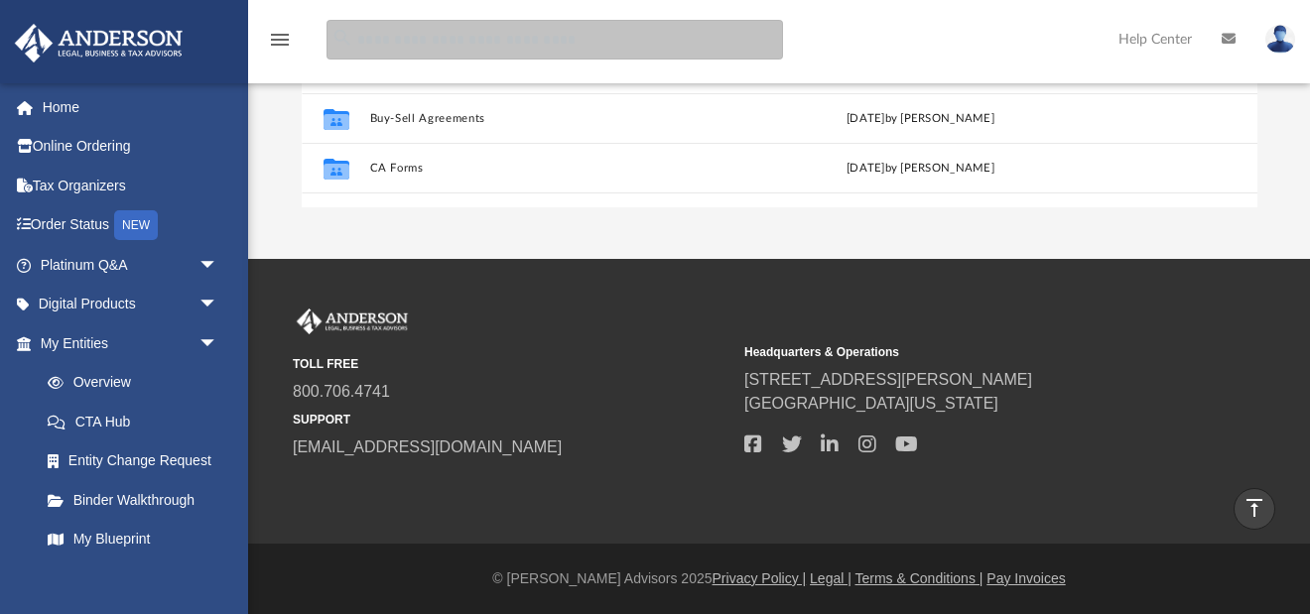
click at [478, 41] on input "search" at bounding box center [554, 40] width 456 height 40
type input "**********"
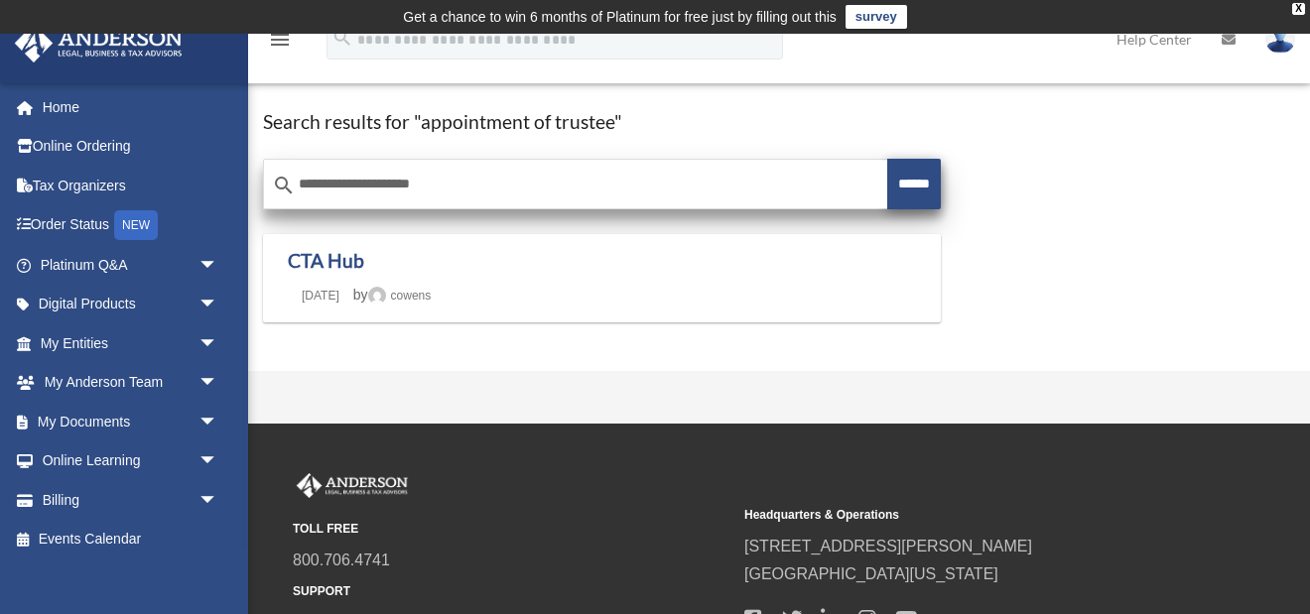
click at [904, 180] on input "******" at bounding box center [914, 184] width 54 height 51
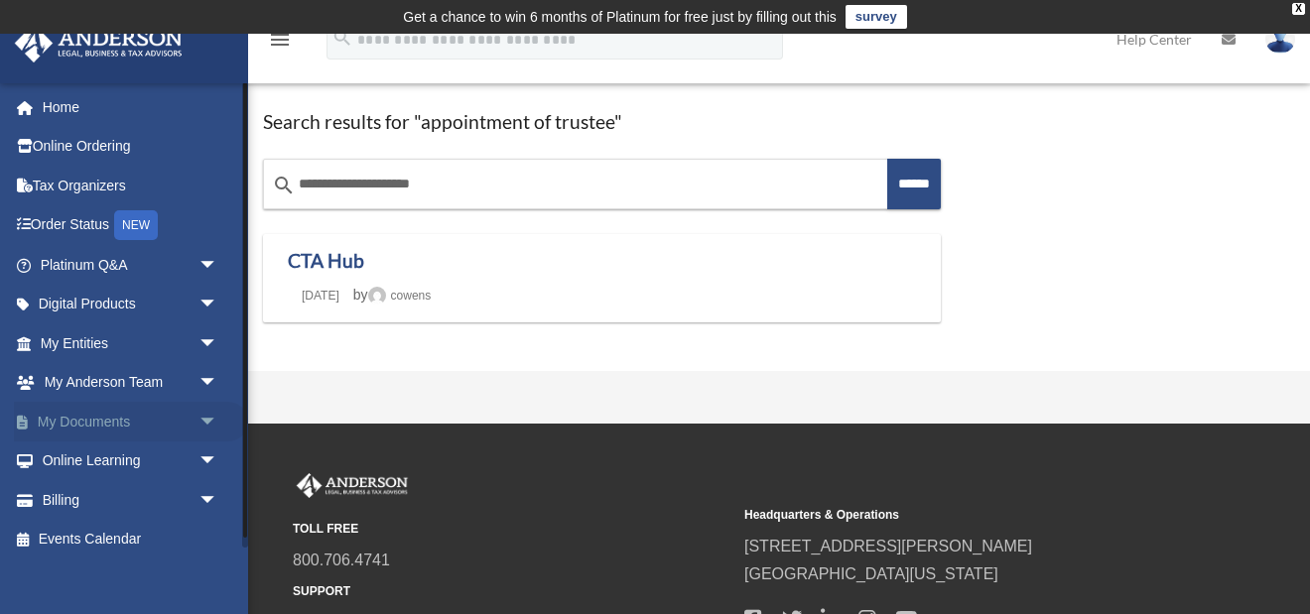
click at [206, 414] on span "arrow_drop_down" at bounding box center [218, 422] width 40 height 41
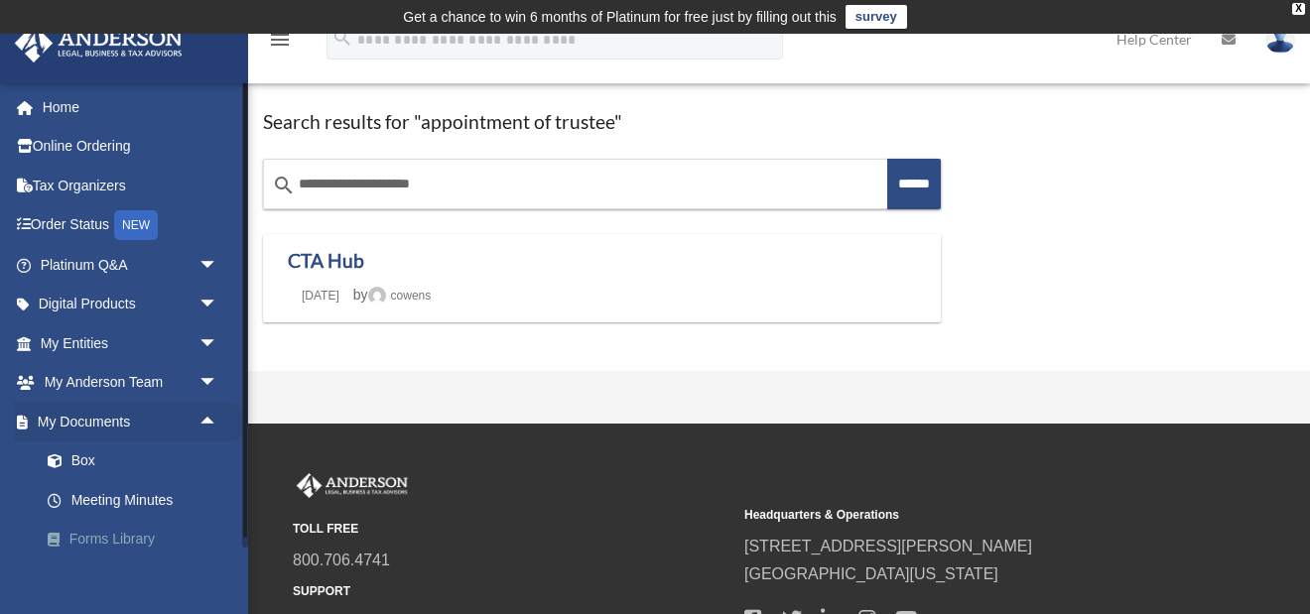
click at [135, 529] on link "Forms Library" at bounding box center [138, 540] width 220 height 40
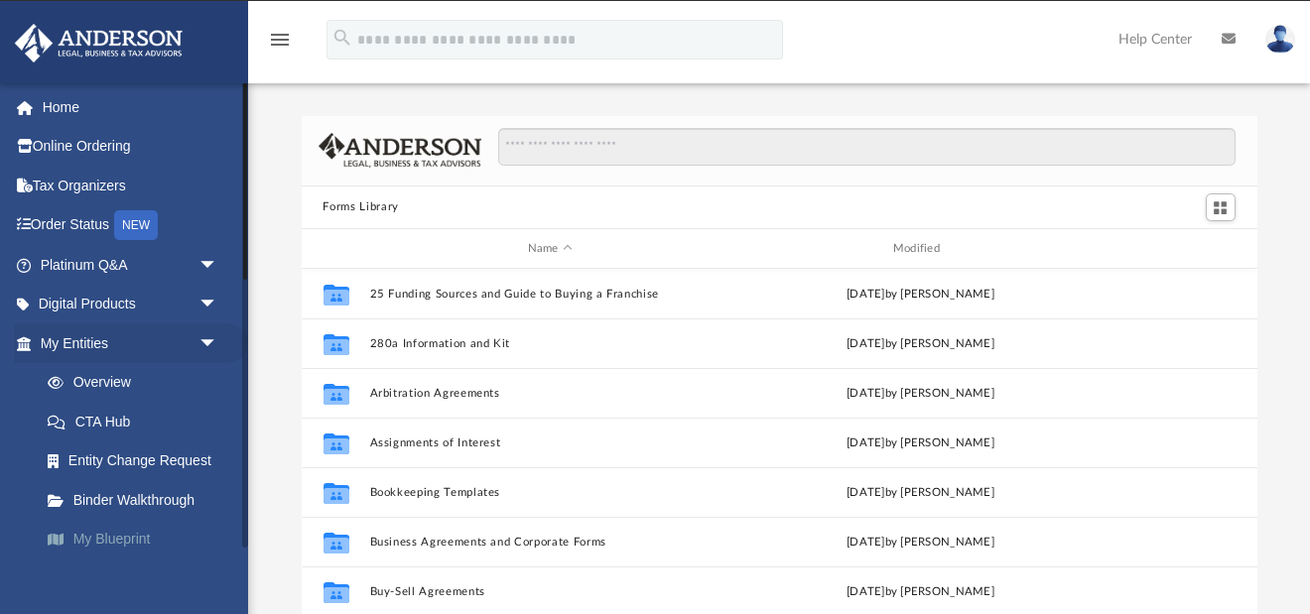
scroll to position [451, 956]
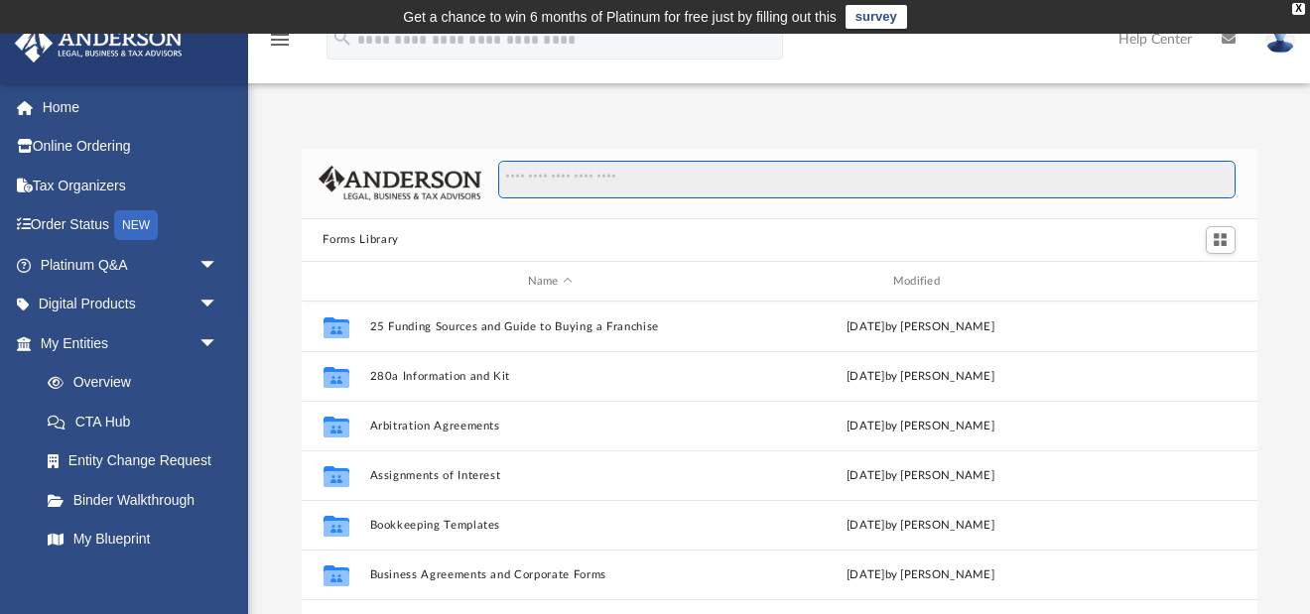
click at [574, 178] on input "Search files and folders" at bounding box center [866, 180] width 736 height 38
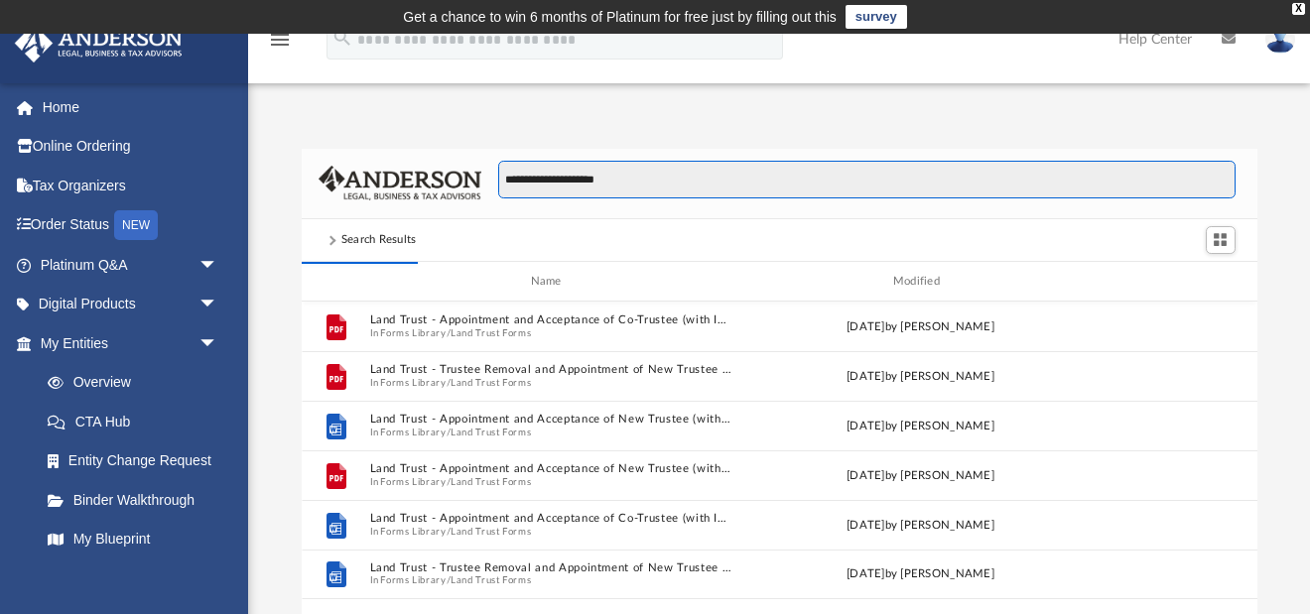
type input "**********"
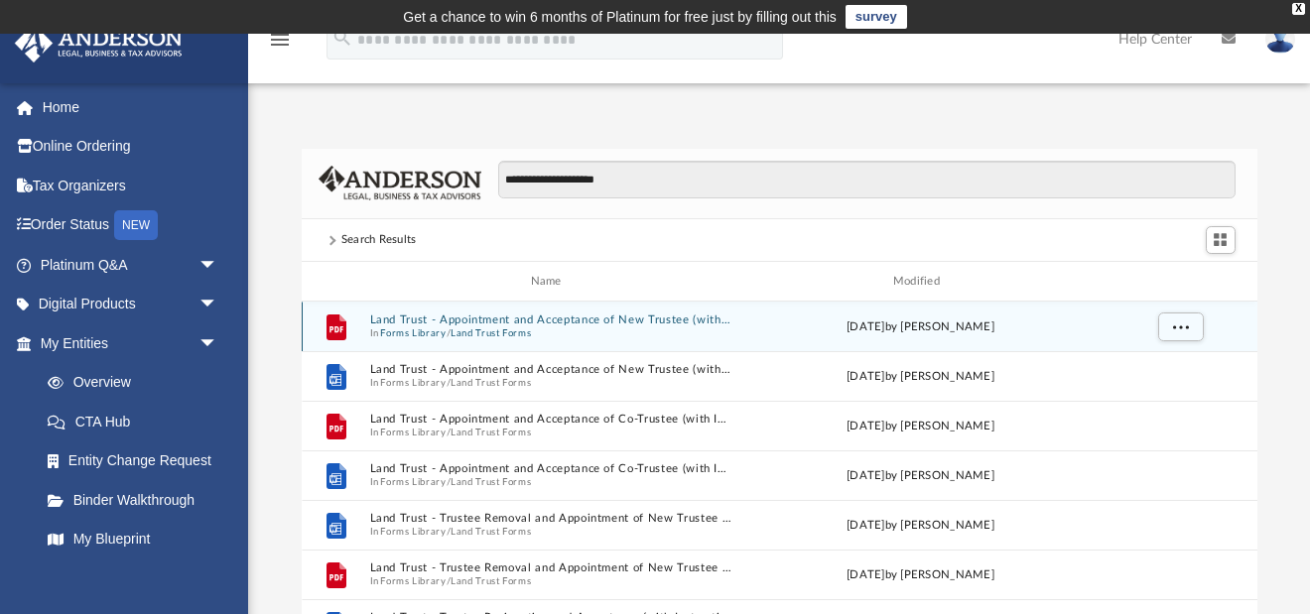
click at [529, 327] on button "Land Trust Forms" at bounding box center [490, 333] width 80 height 13
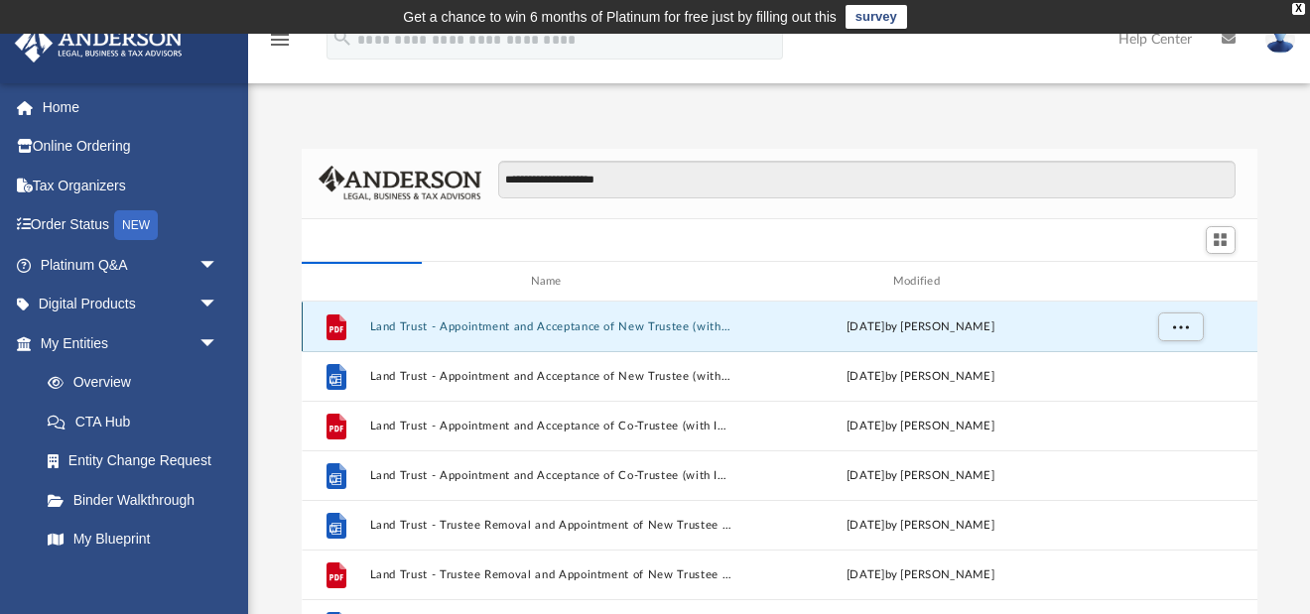
scroll to position [451, 956]
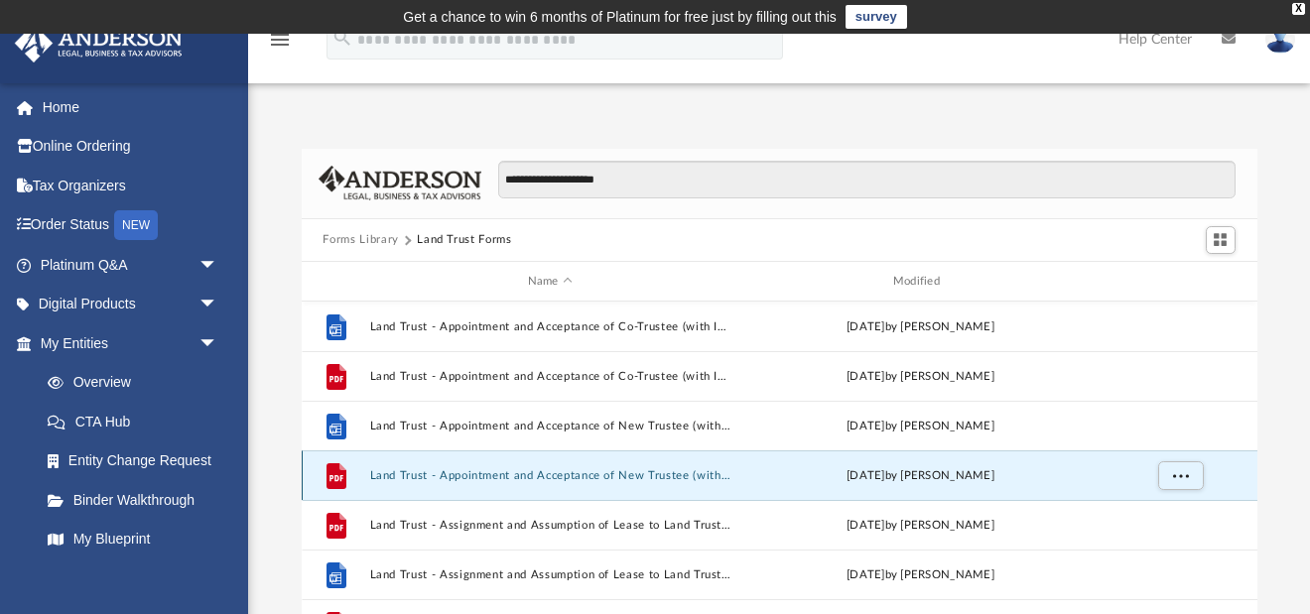
click at [570, 475] on button "Land Trust - Appointment and Acceptance of New Trustee (with Instructions).pdf" at bounding box center [549, 475] width 361 height 13
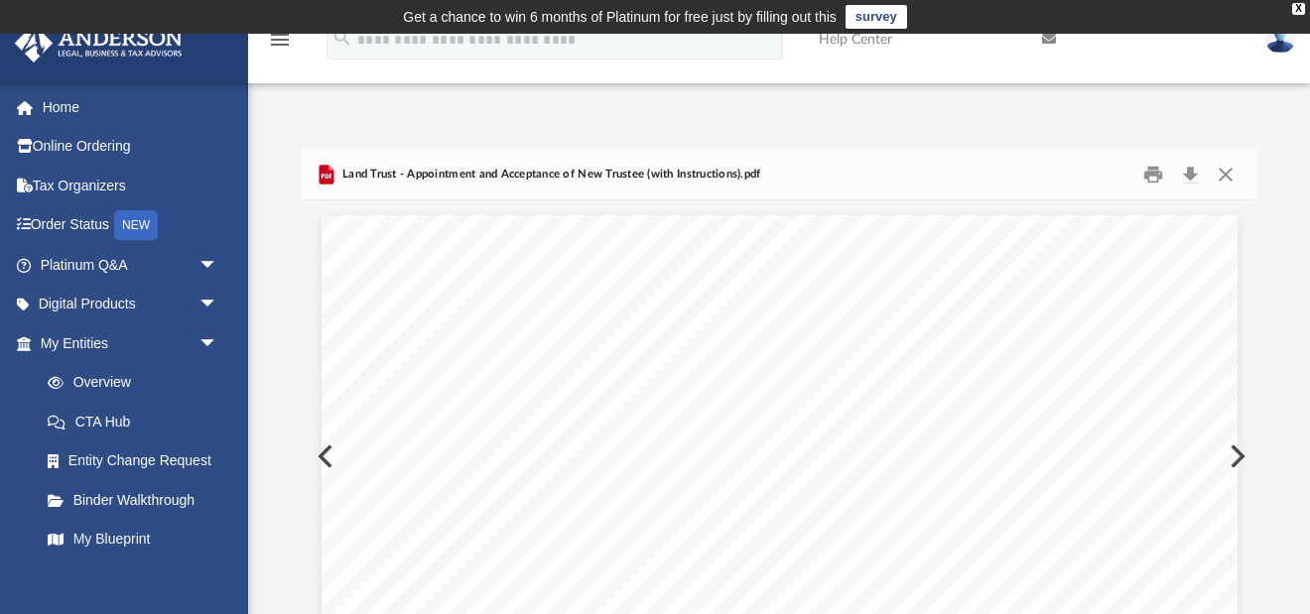
scroll to position [0, 0]
click at [60, 104] on link "Home" at bounding box center [131, 107] width 234 height 40
